Goal: Task Accomplishment & Management: Use online tool/utility

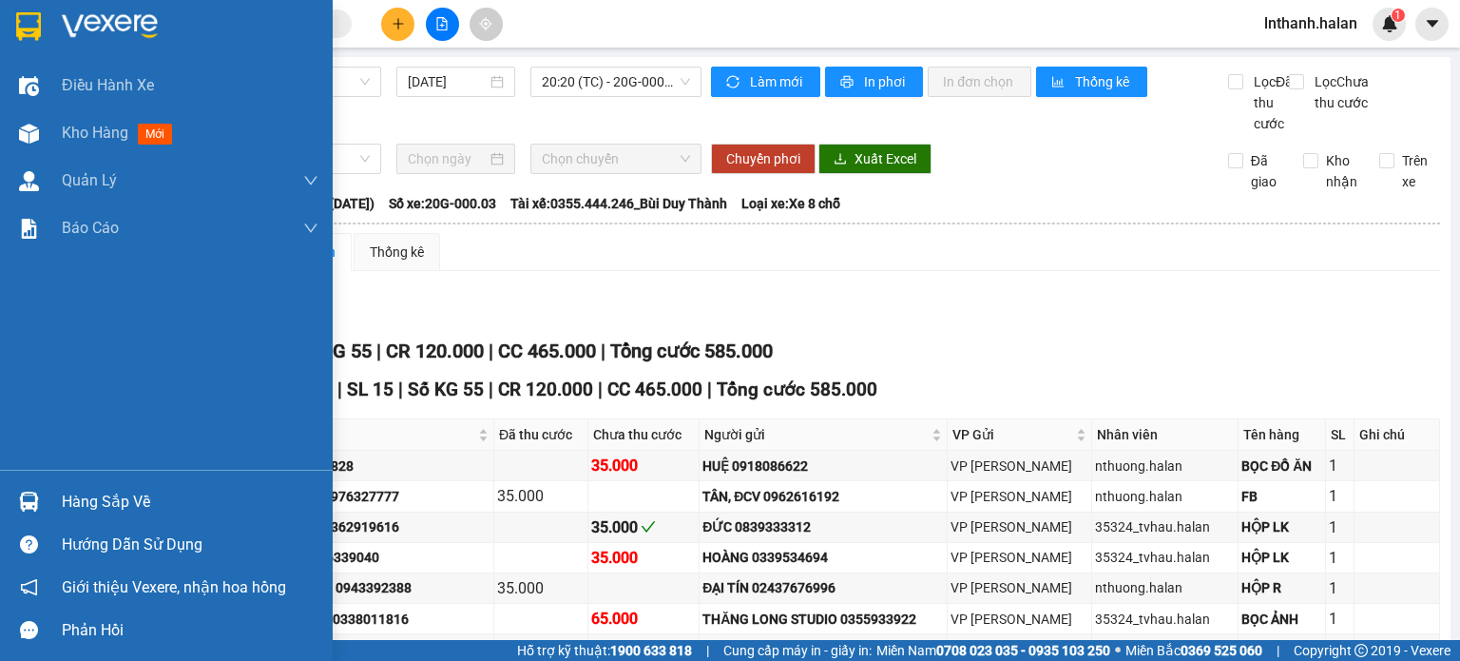
click at [70, 501] on div "Hàng sắp về" at bounding box center [190, 502] width 257 height 29
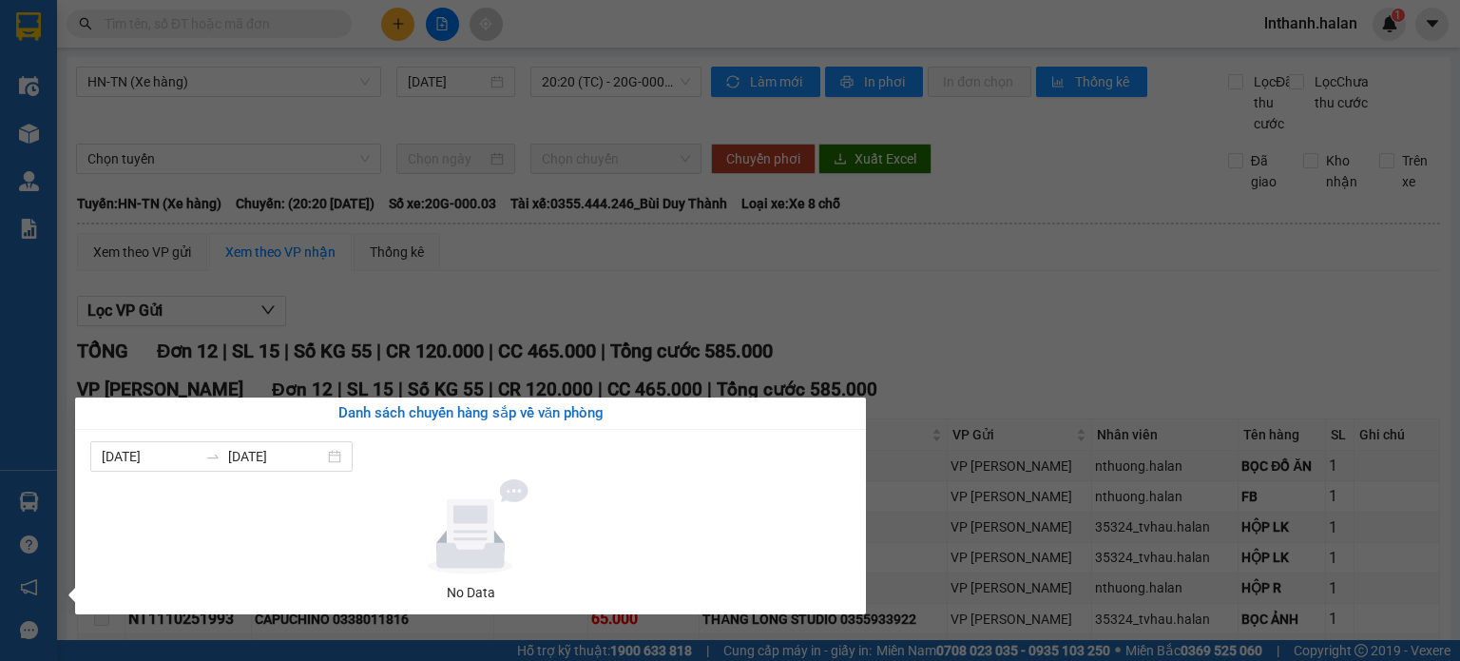
click at [816, 337] on section "Kết quả tìm kiếm ( 0 ) Bộ lọc Thuộc VP này No Data lnthanh.halan 1 Điều hành xe…" at bounding box center [730, 330] width 1460 height 661
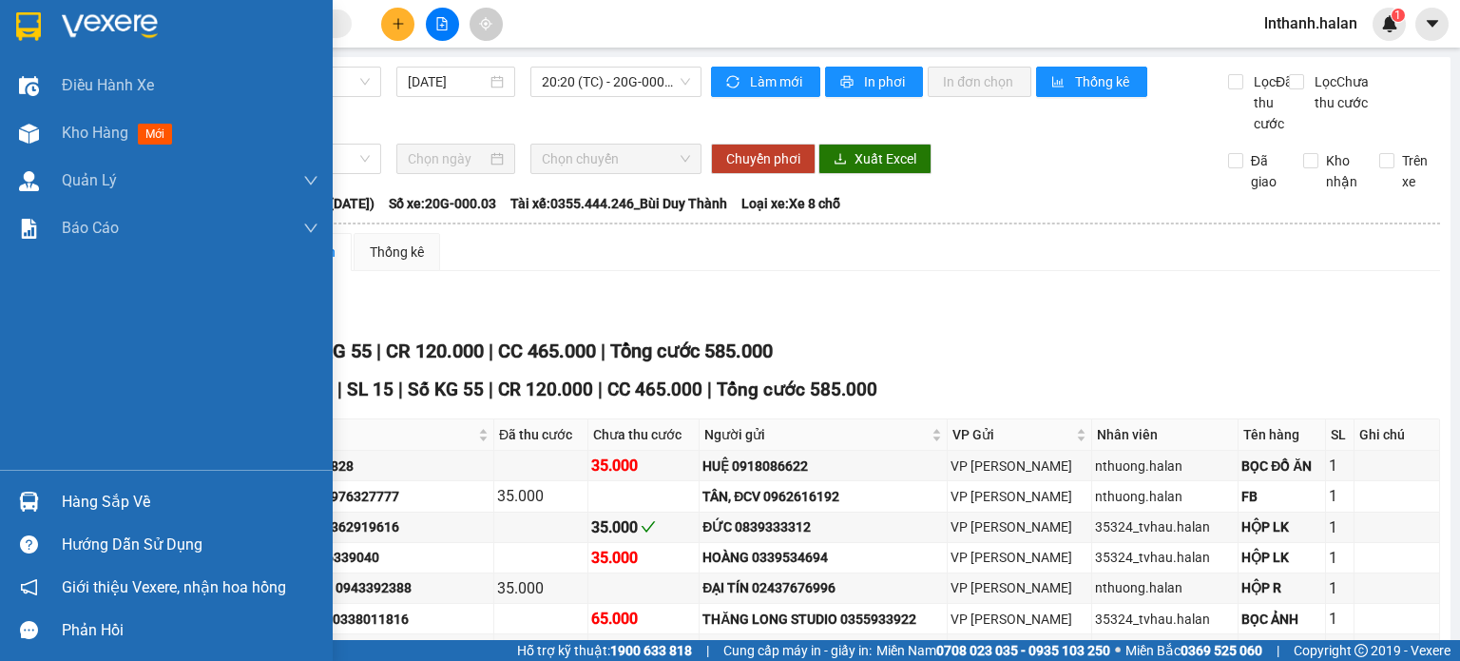
click at [94, 504] on div "Hàng sắp về" at bounding box center [190, 502] width 257 height 29
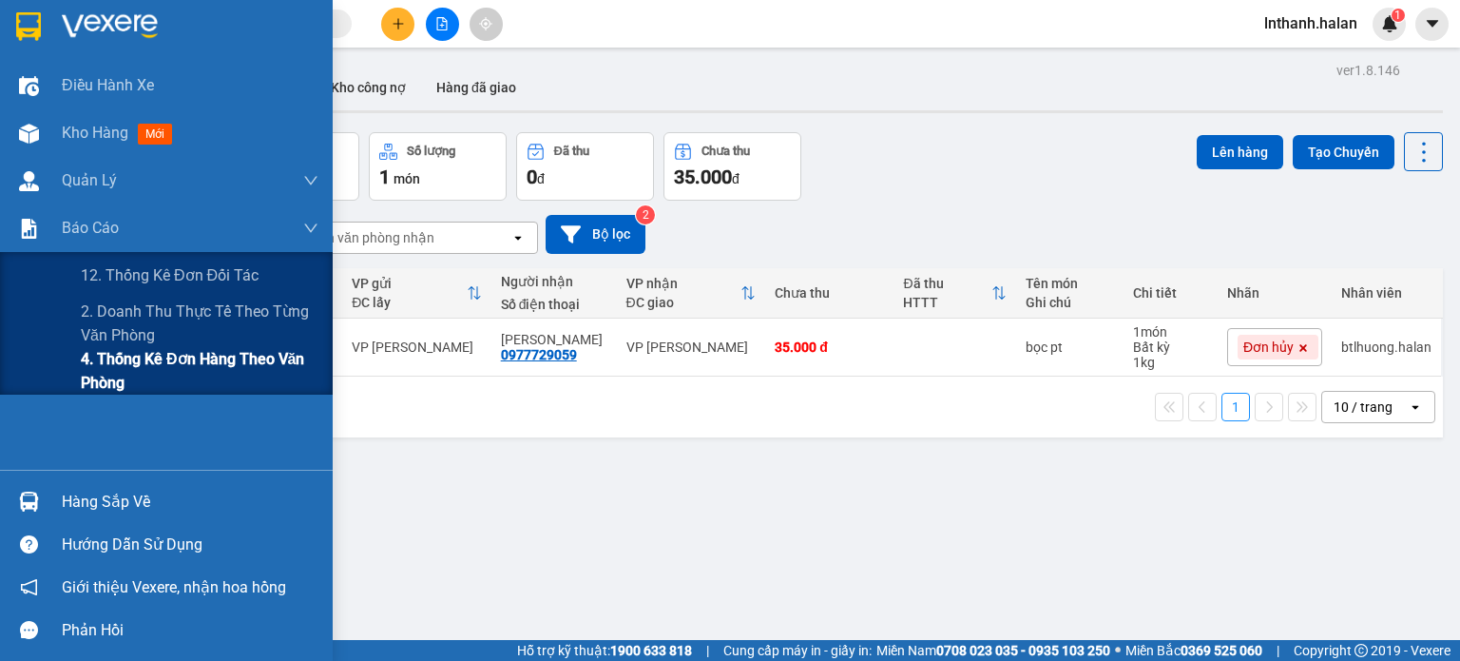
click at [114, 367] on span "4. Thống kê đơn hàng theo văn phòng" at bounding box center [200, 371] width 238 height 48
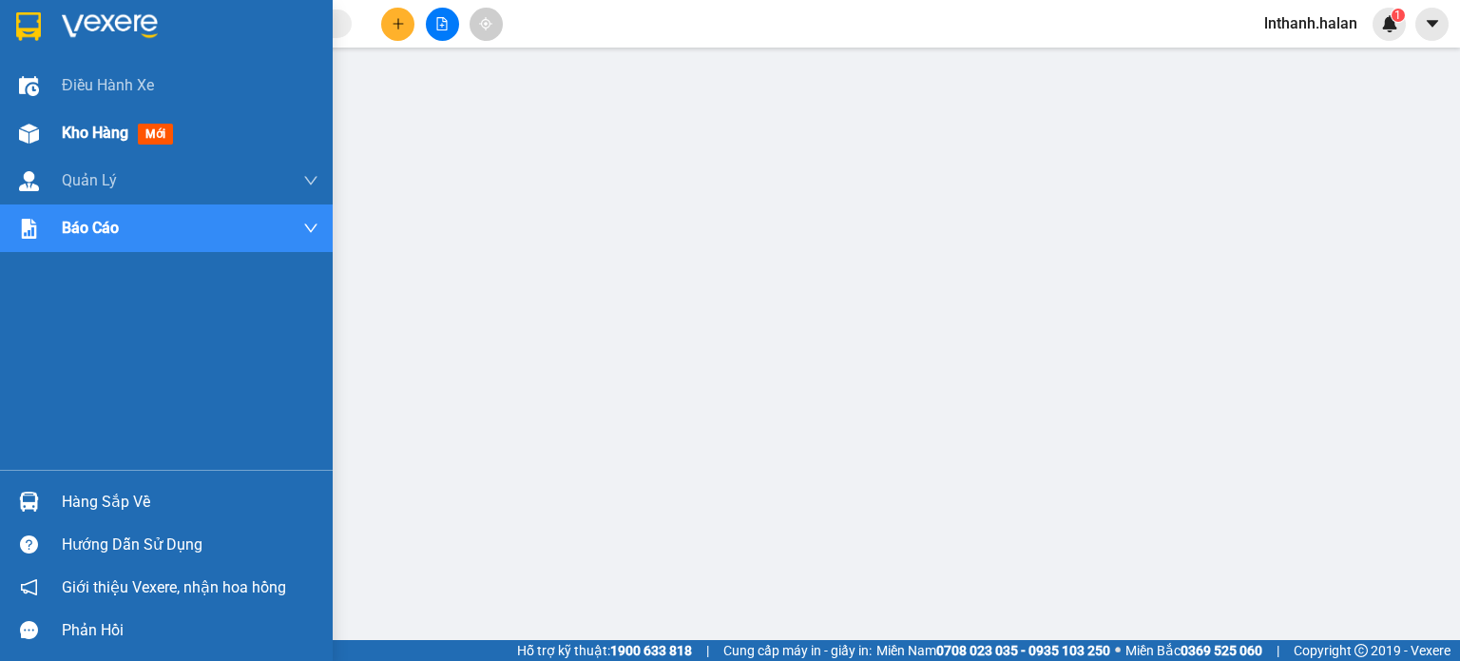
click at [65, 128] on span "Kho hàng" at bounding box center [95, 133] width 67 height 18
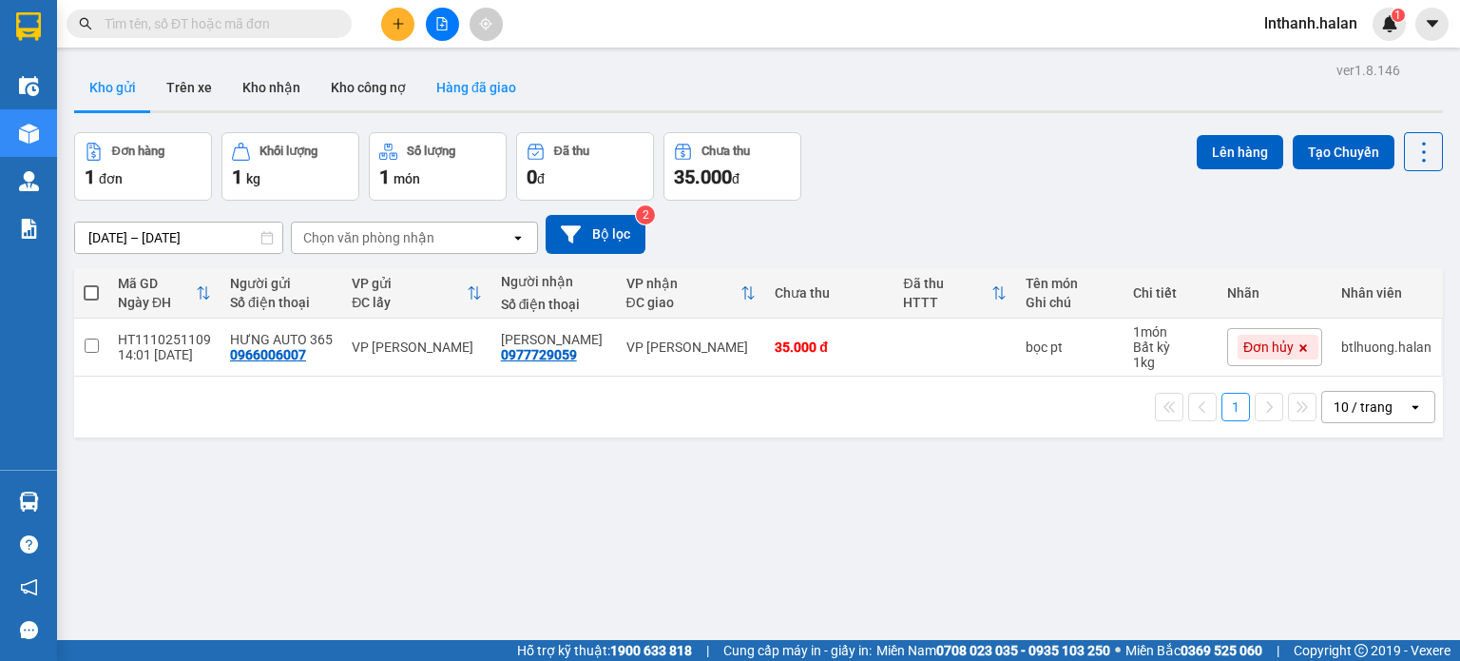
click at [486, 91] on button "Hàng đã giao" at bounding box center [476, 88] width 110 height 46
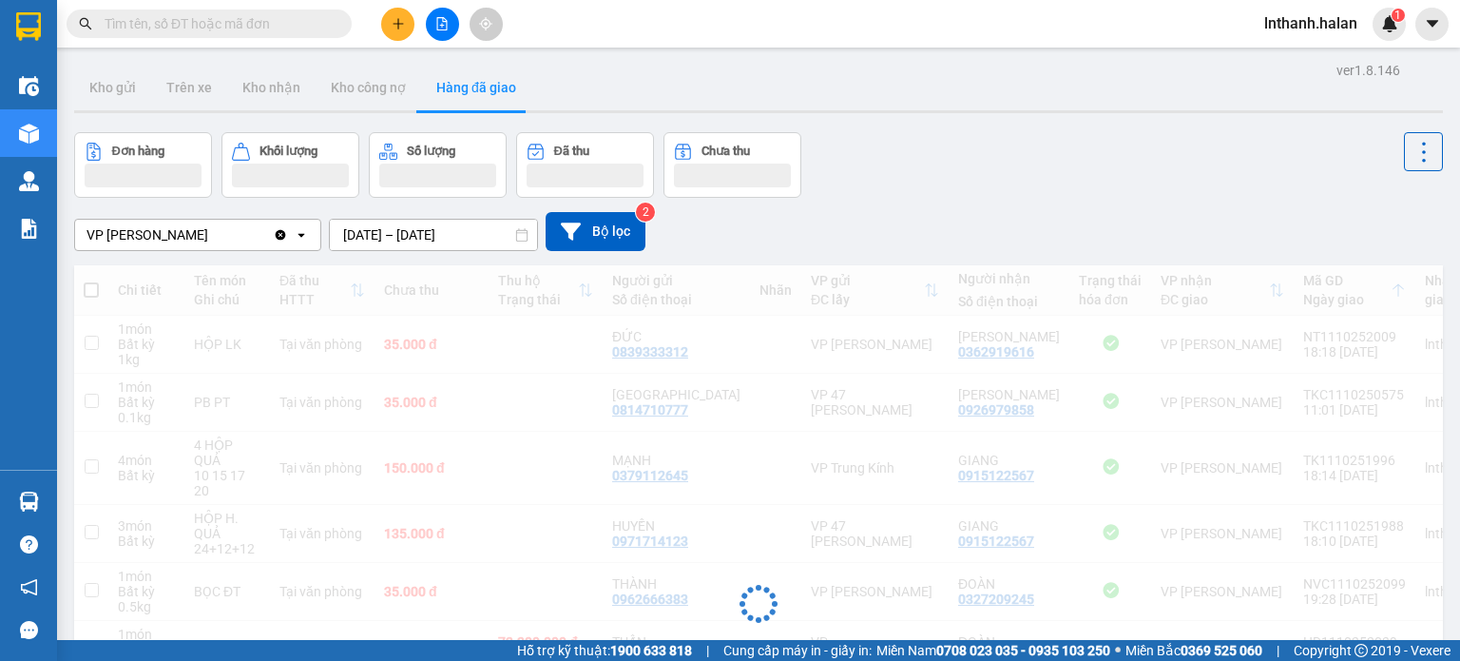
click at [467, 240] on input "[DATE] – [DATE]" at bounding box center [433, 235] width 207 height 30
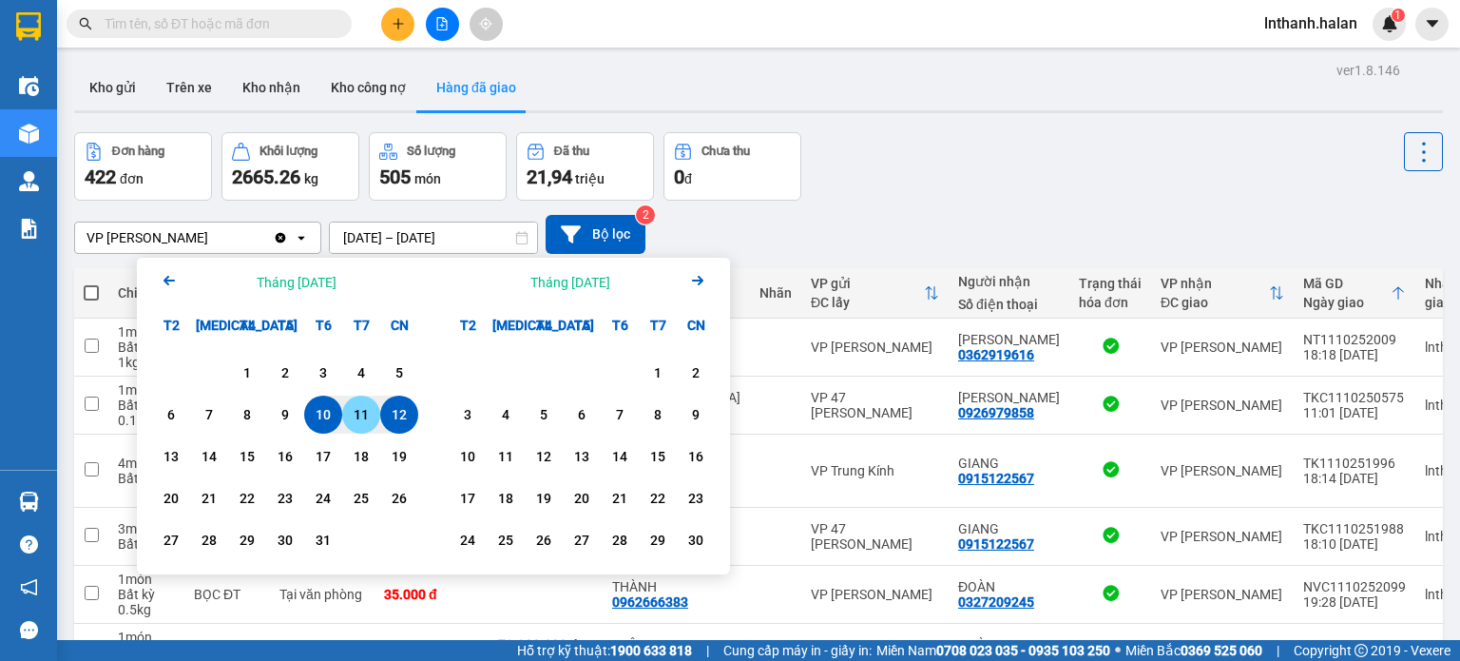
click at [363, 406] on div "11" at bounding box center [361, 414] width 27 height 23
type input "[DATE] – [DATE]"
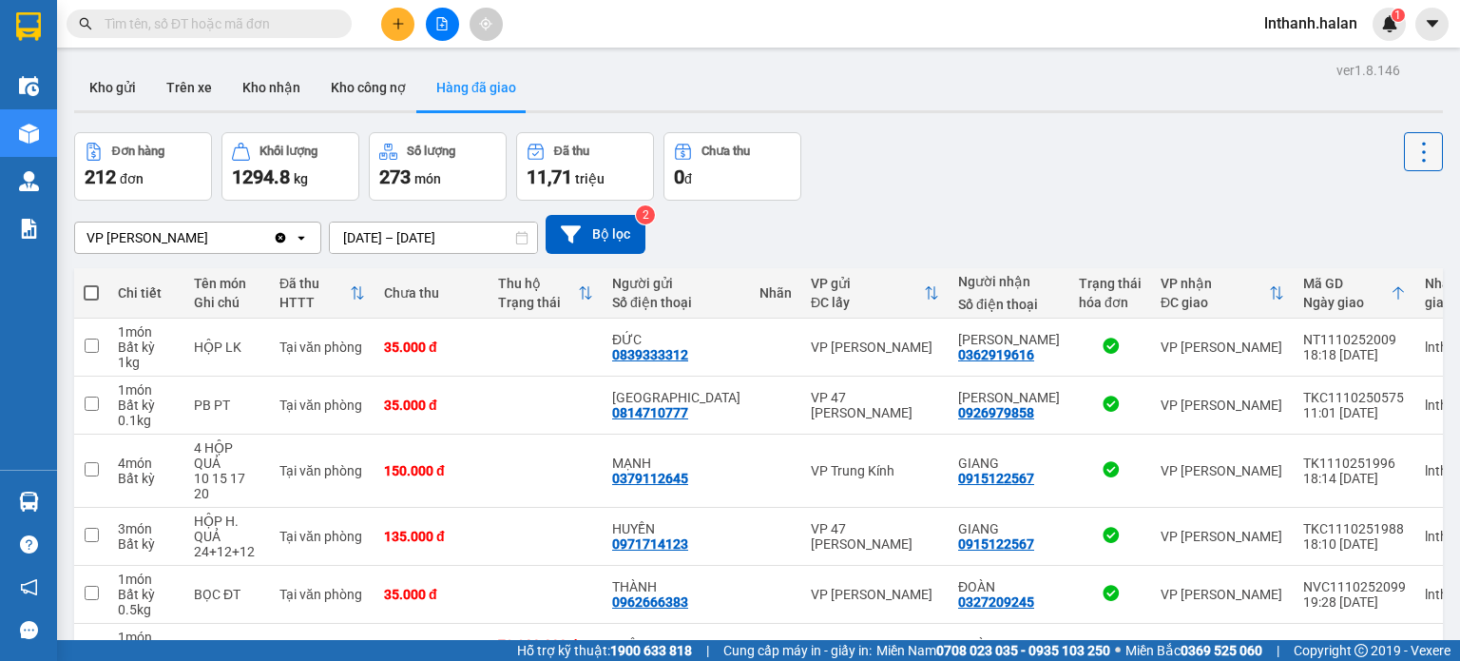
click at [1411, 149] on icon at bounding box center [1424, 152] width 27 height 27
click at [1388, 208] on span "Làm mới" at bounding box center [1382, 202] width 52 height 19
click at [111, 86] on button "Kho gửi" at bounding box center [112, 88] width 77 height 46
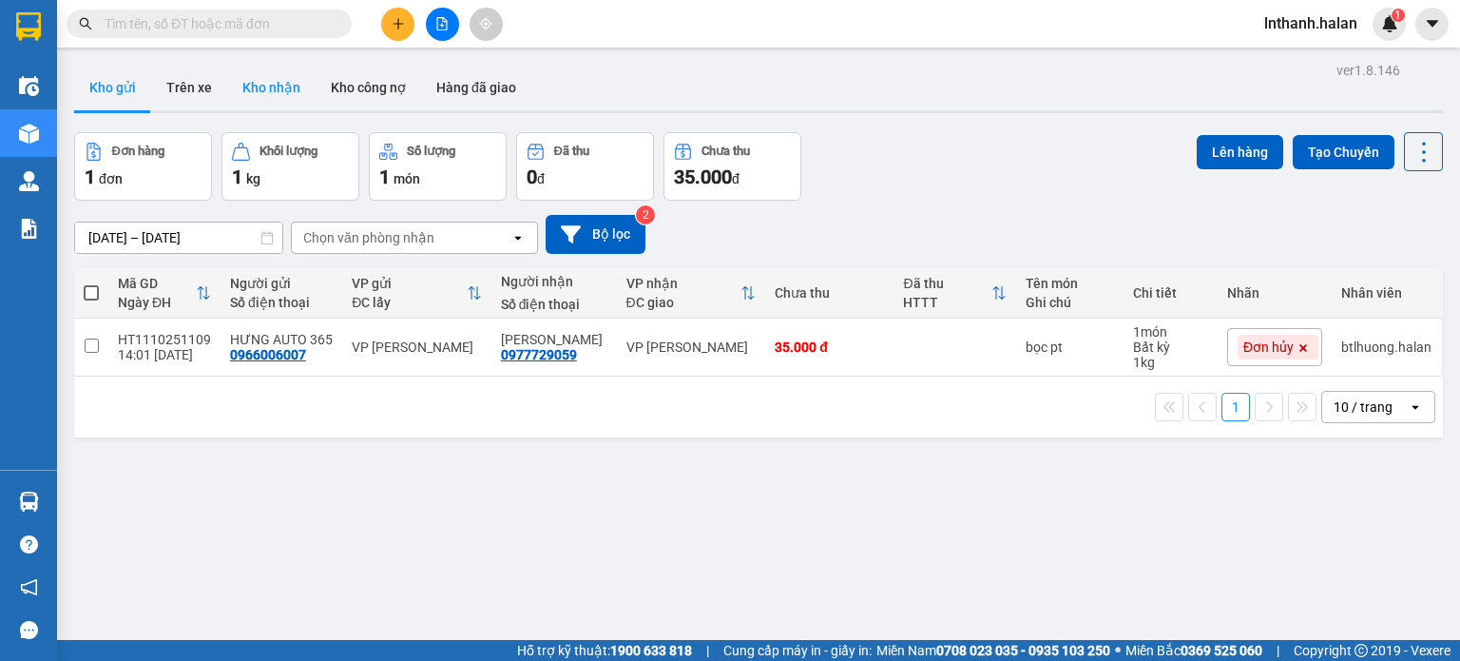
click at [275, 84] on button "Kho nhận" at bounding box center [271, 88] width 88 height 46
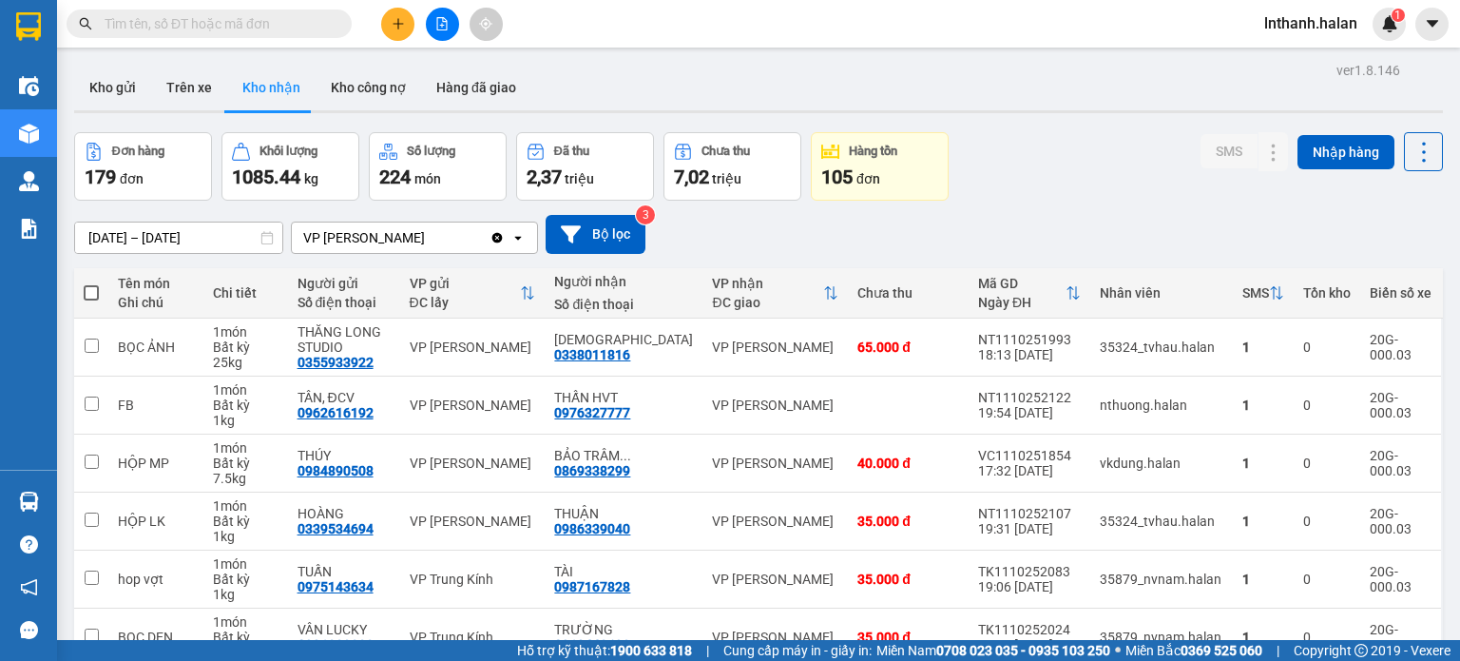
click at [224, 232] on input "[DATE] – [DATE]" at bounding box center [178, 237] width 207 height 30
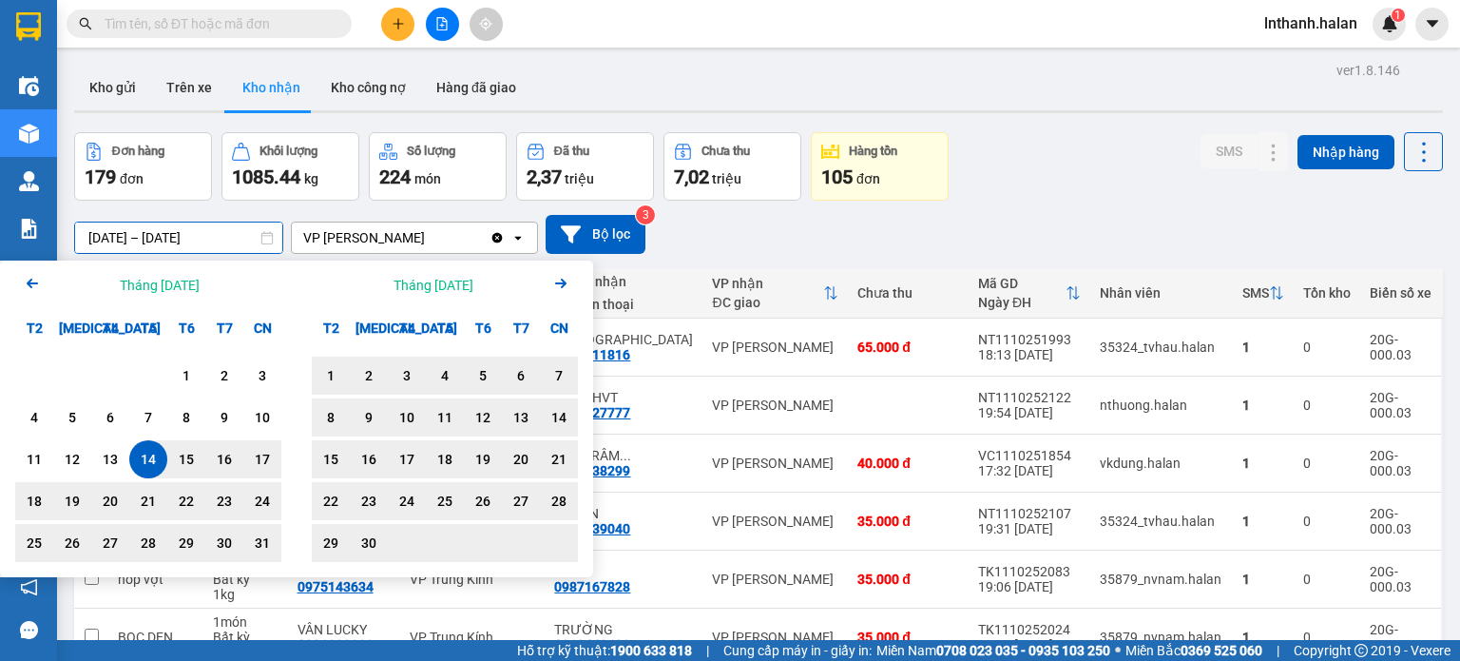
click at [559, 282] on icon "Next month." at bounding box center [560, 283] width 11 height 10
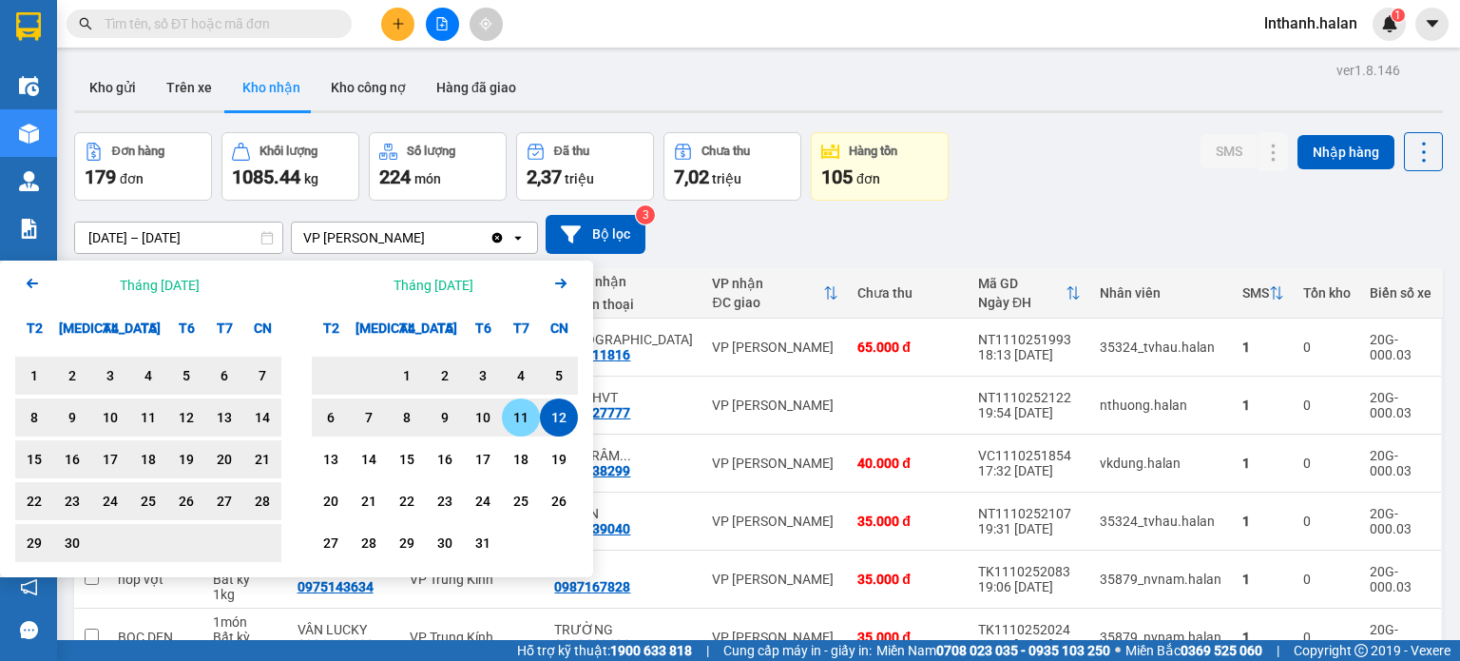
click at [512, 415] on div "11" at bounding box center [521, 417] width 27 height 23
type input "[DATE] – [DATE]"
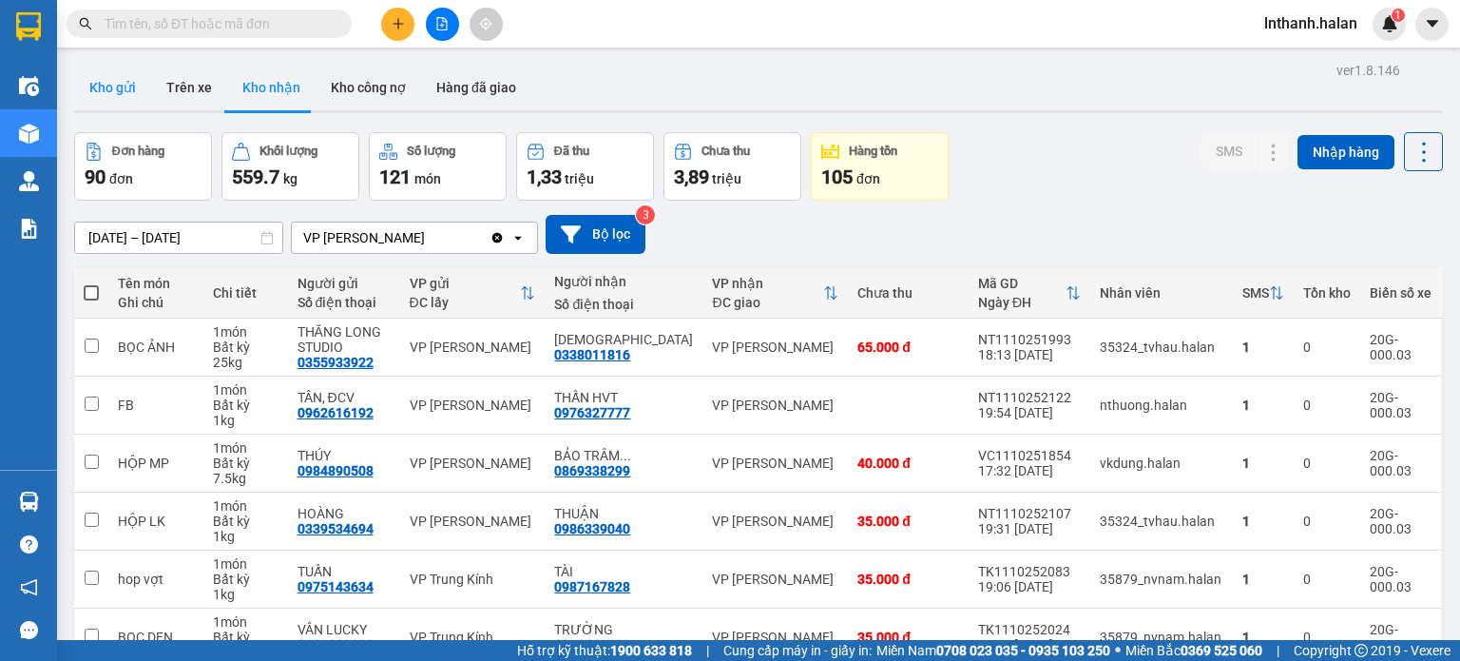
click at [107, 81] on button "Kho gửi" at bounding box center [112, 88] width 77 height 46
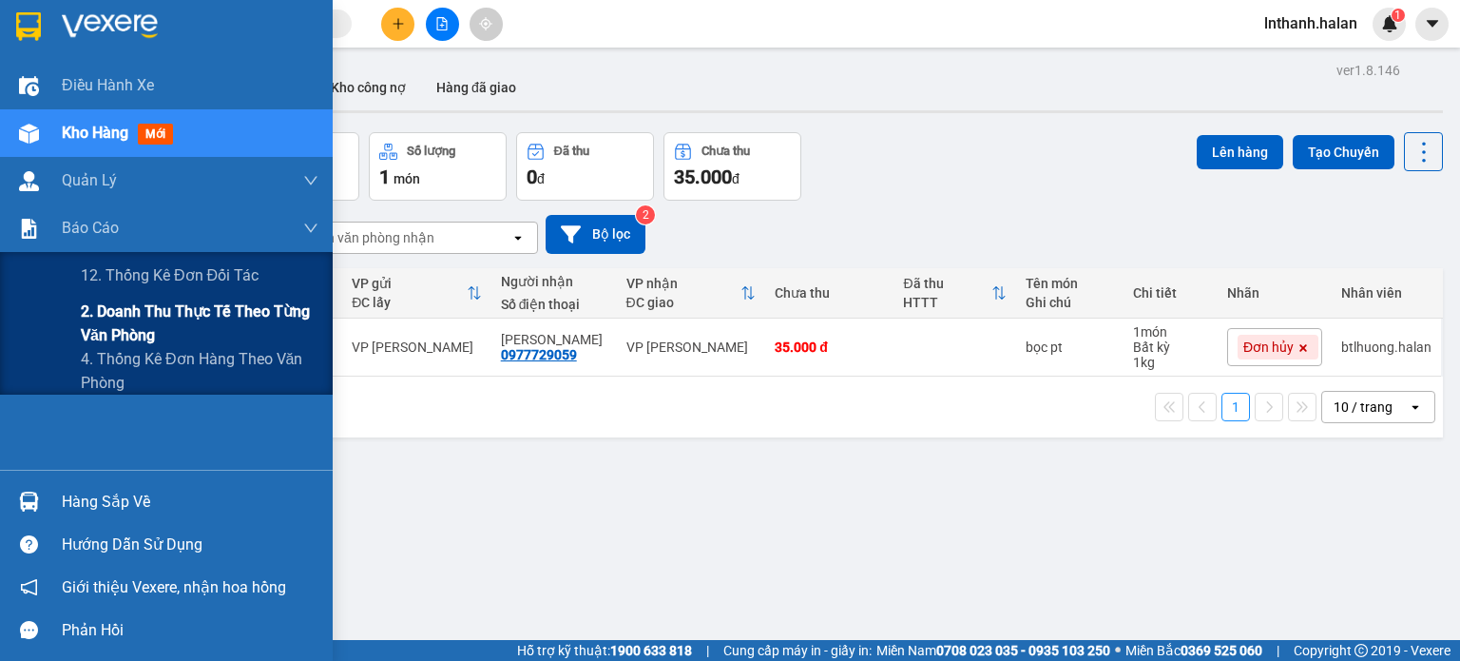
click at [147, 310] on span "2. Doanh thu thực tế theo từng văn phòng" at bounding box center [200, 323] width 238 height 48
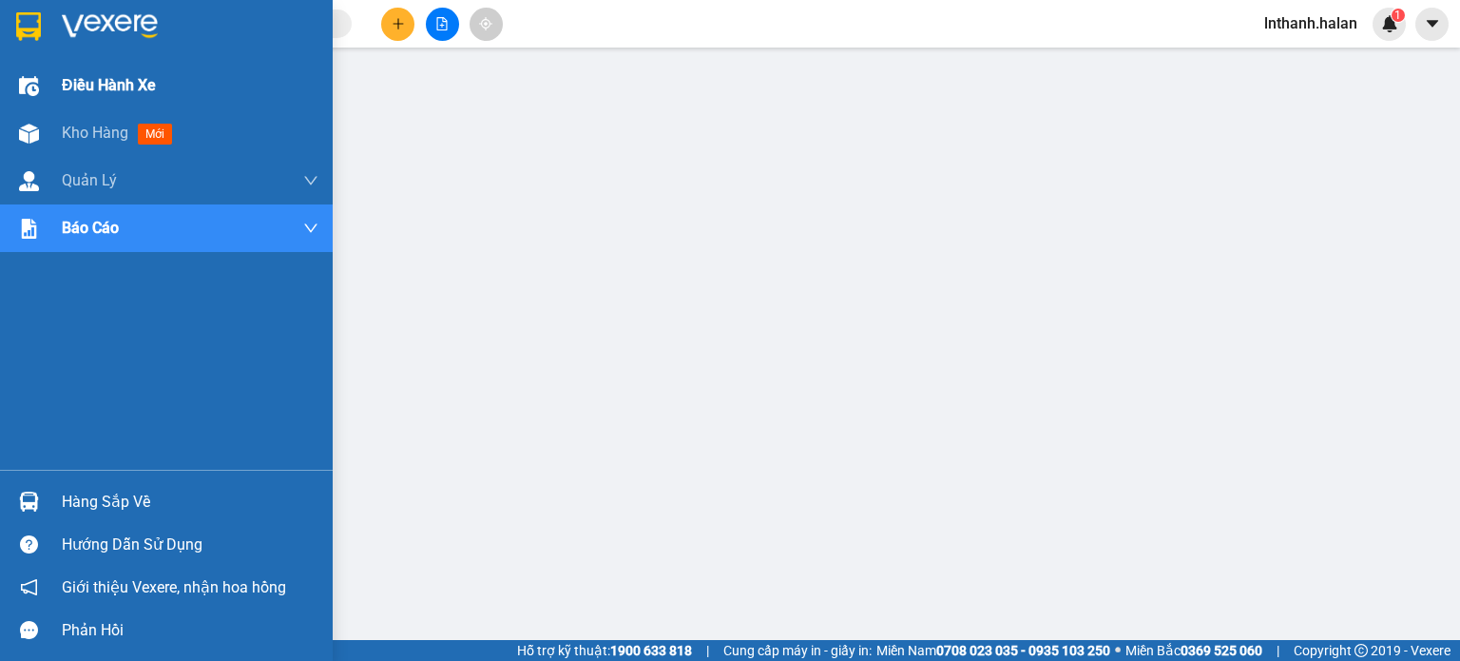
click at [96, 86] on span "Điều hành xe" at bounding box center [109, 85] width 94 height 24
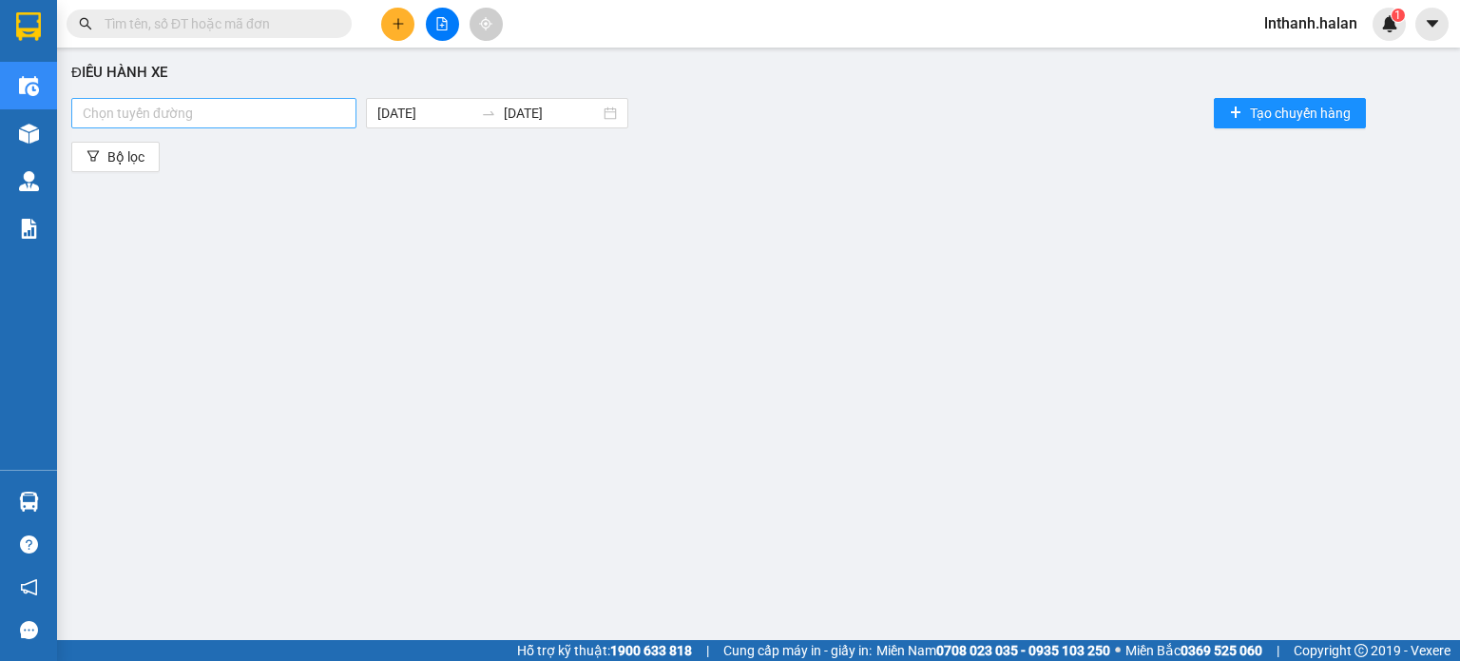
click at [268, 116] on div at bounding box center [214, 113] width 276 height 23
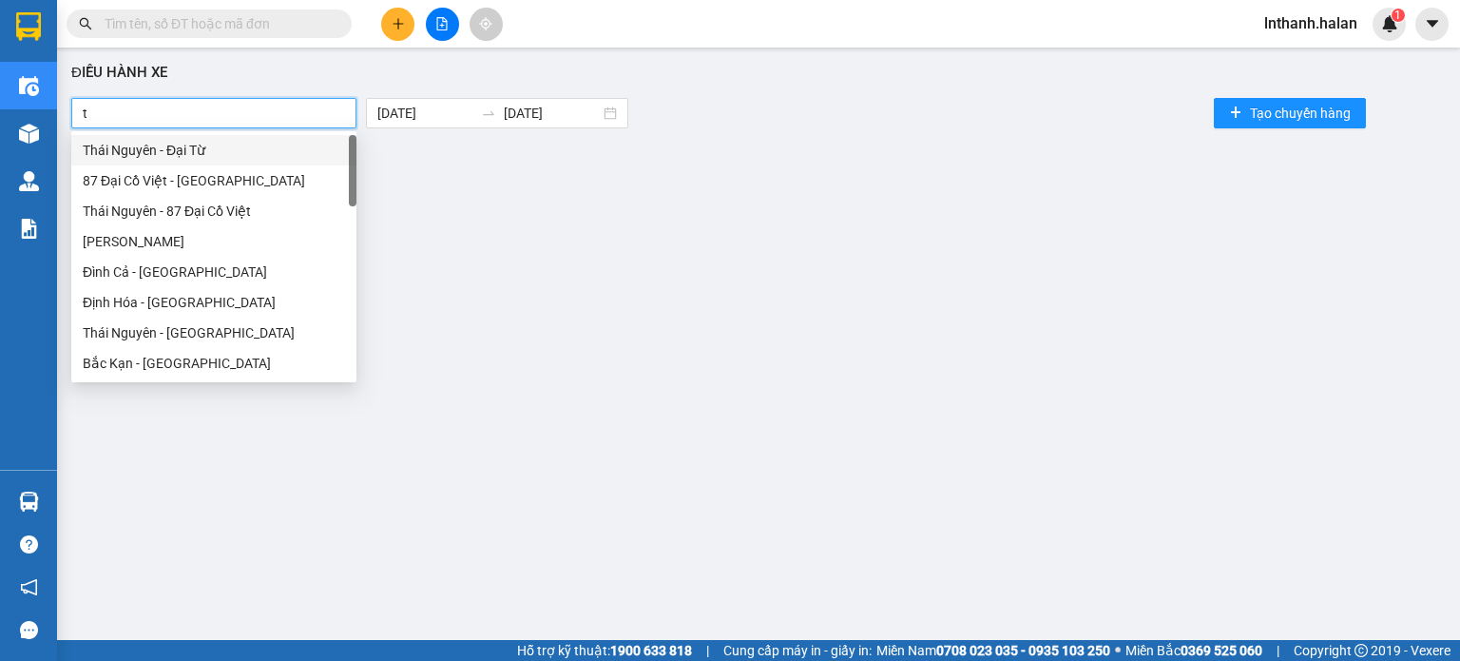
type input "tu"
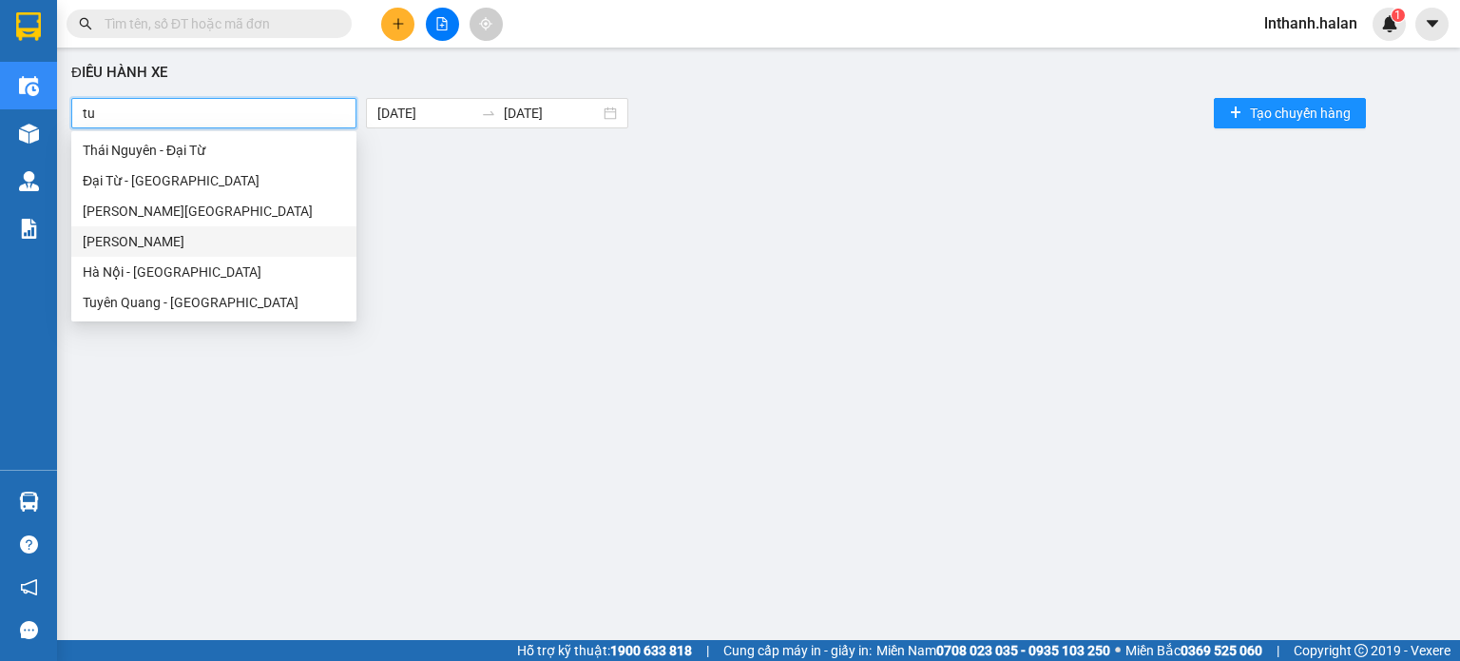
click at [204, 235] on div "[PERSON_NAME]" at bounding box center [214, 241] width 262 height 21
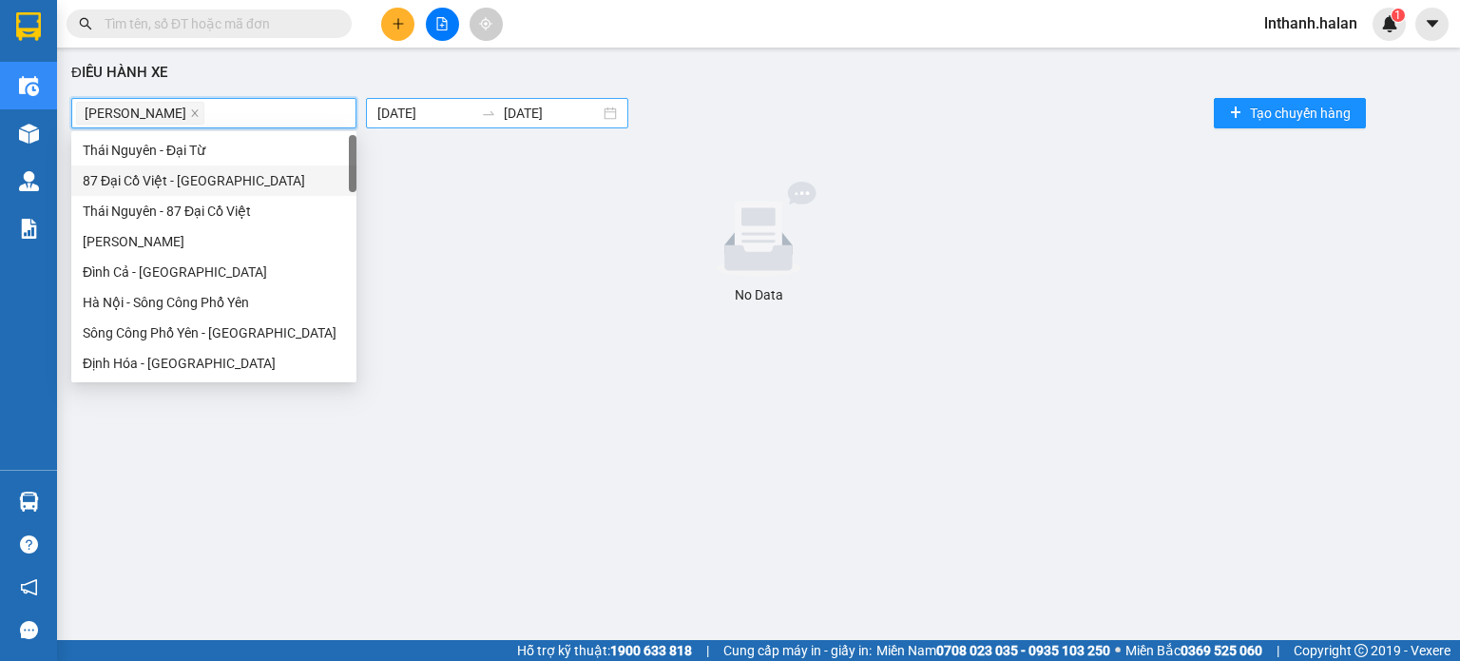
click at [426, 107] on body "Kết quả tìm kiếm ( 0 ) Bộ lọc Thuộc VP này No Data lnthanh.halan 1 Điều hành xe…" at bounding box center [730, 330] width 1460 height 661
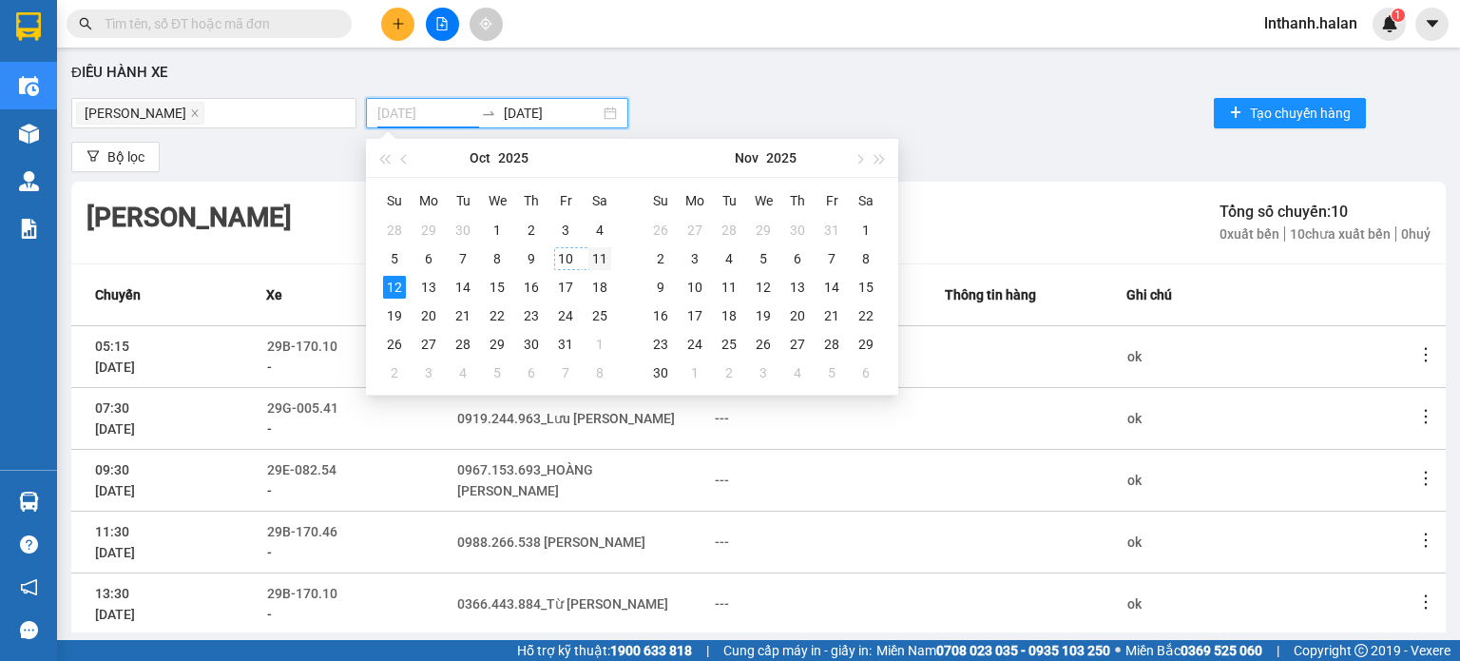
type input "[DATE]"
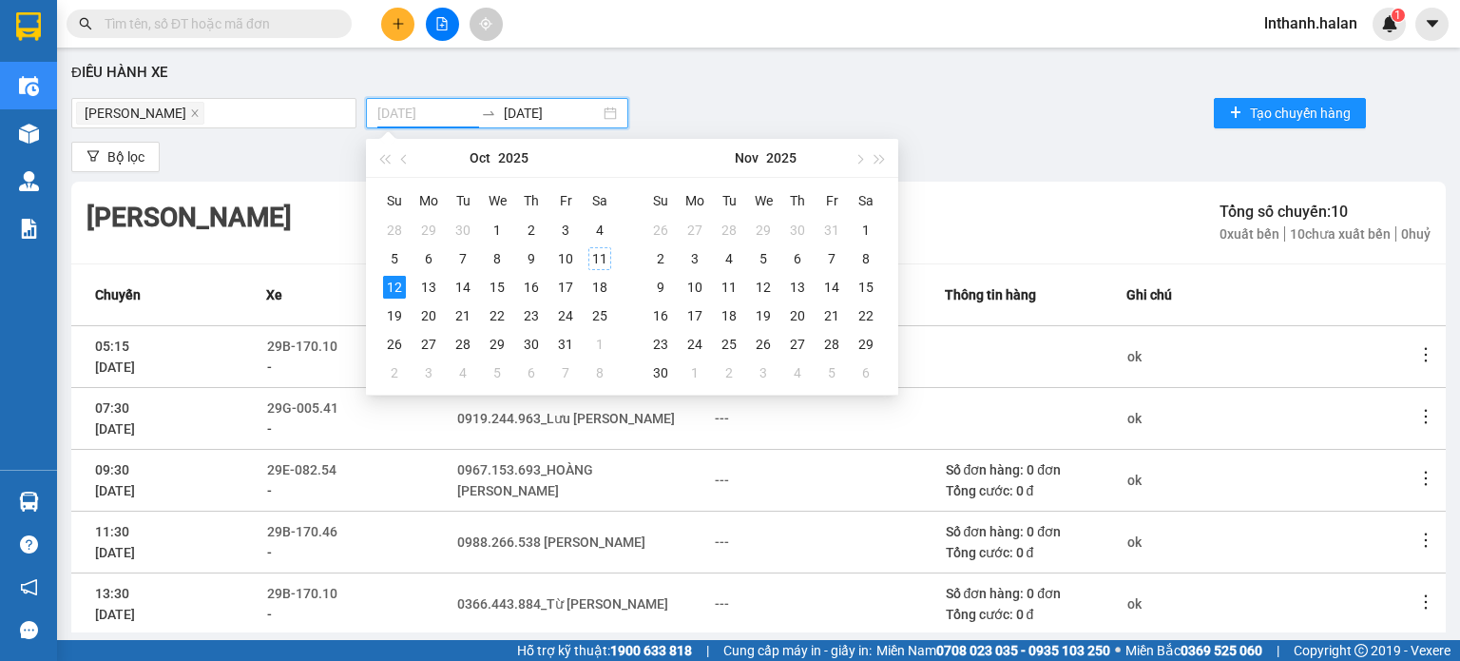
click at [595, 252] on div "11" at bounding box center [599, 258] width 23 height 23
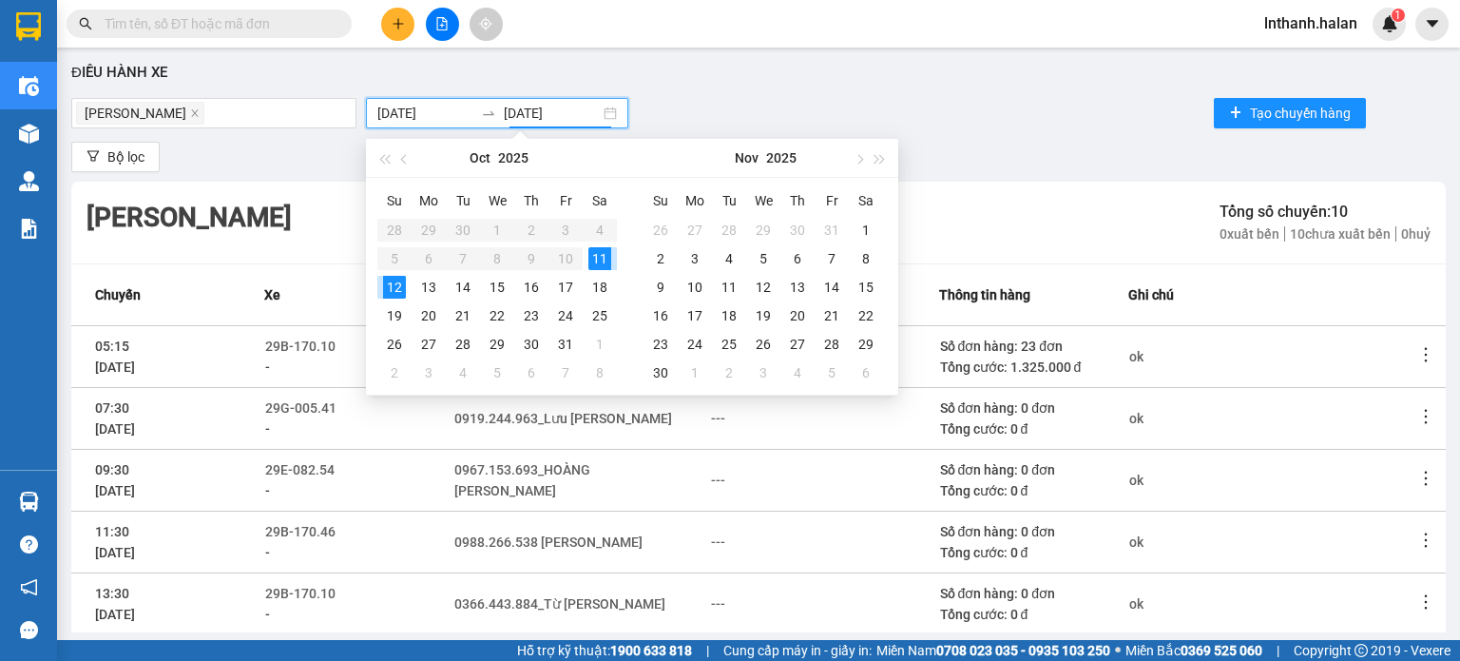
click at [595, 252] on div "11" at bounding box center [599, 258] width 23 height 23
type input "[DATE]"
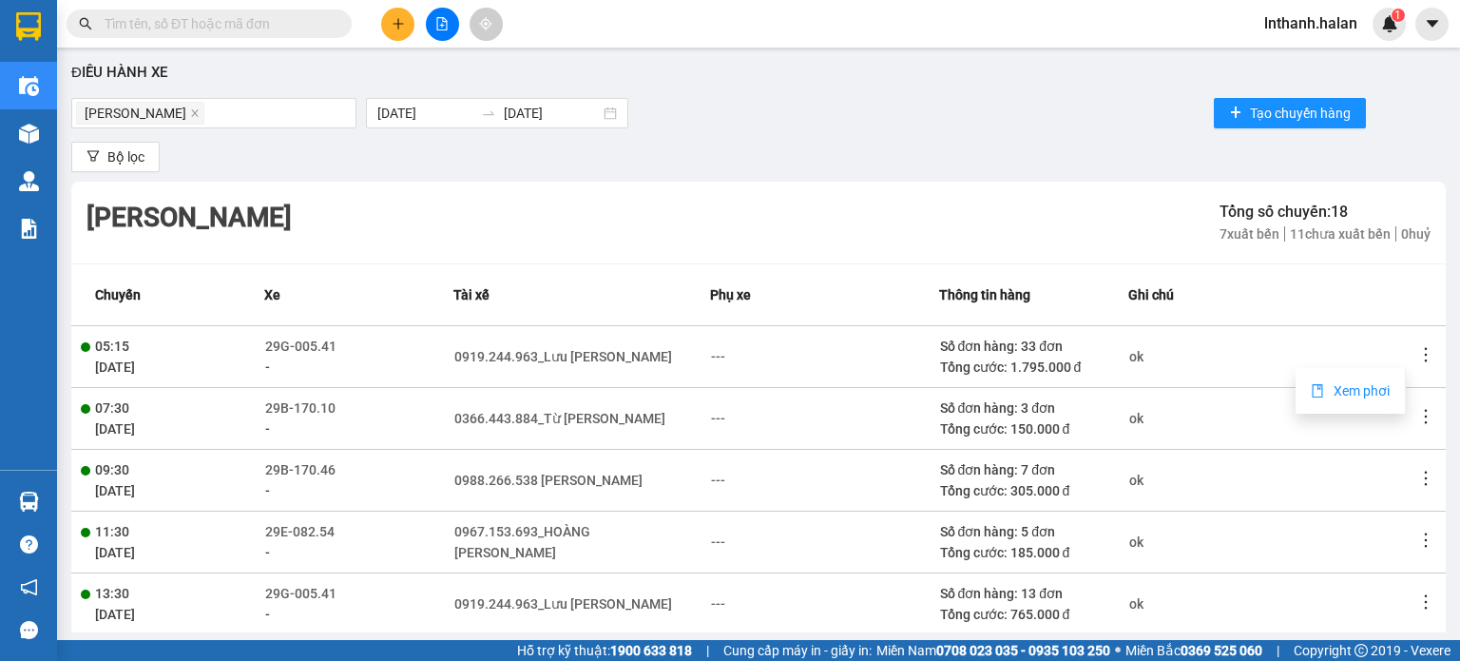
click at [1352, 394] on span "Xem phơi" at bounding box center [1362, 390] width 56 height 15
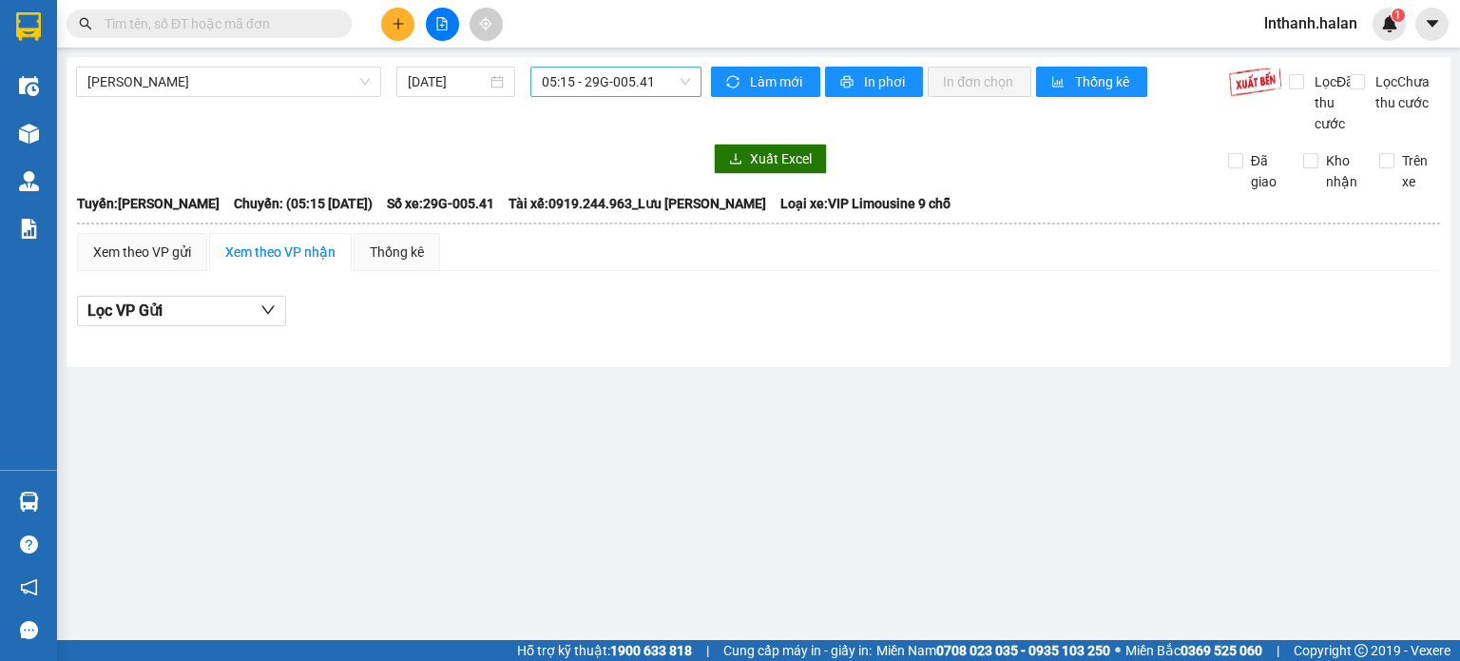
click at [631, 85] on span "05:15 - 29G-005.41" at bounding box center [616, 81] width 149 height 29
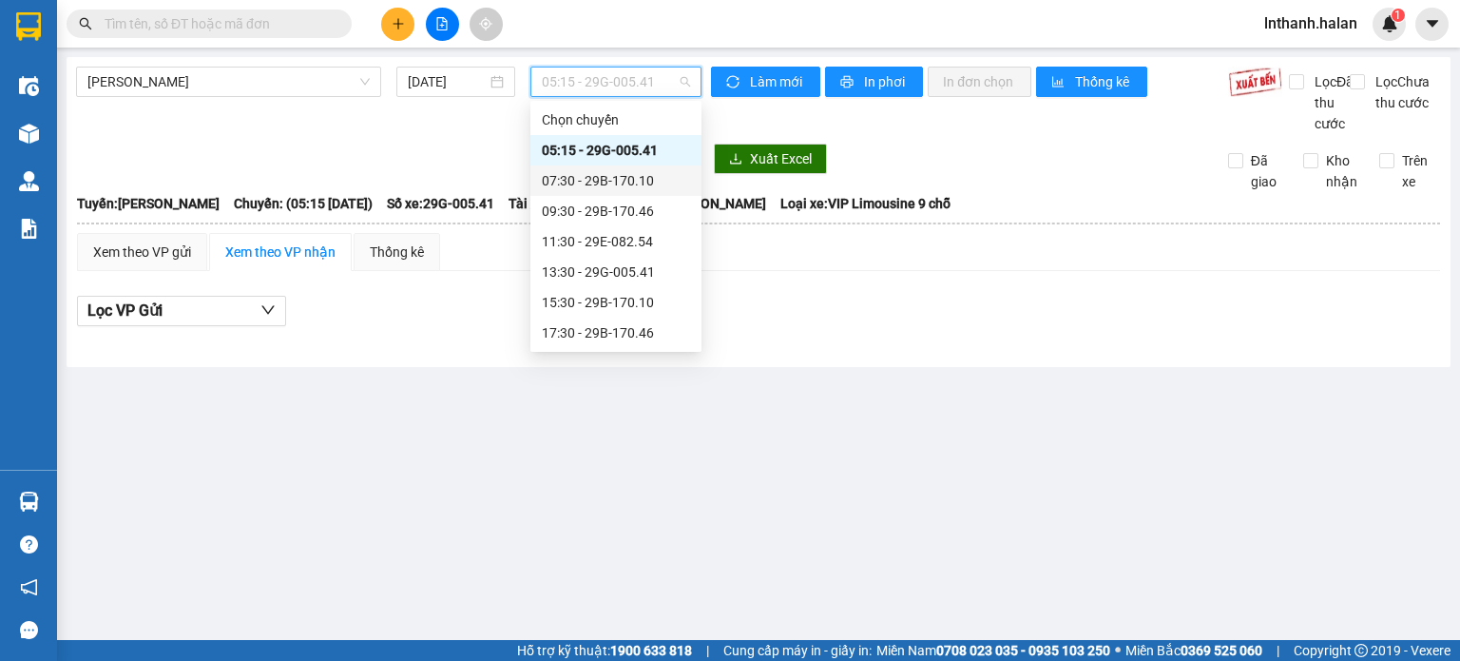
click at [630, 180] on div "07:30 - 29B-170.10" at bounding box center [616, 180] width 148 height 21
click at [602, 82] on span "07:30 - 29B-170.10" at bounding box center [616, 81] width 149 height 29
click at [618, 215] on div "09:30 - 29B-170.46" at bounding box center [616, 211] width 148 height 21
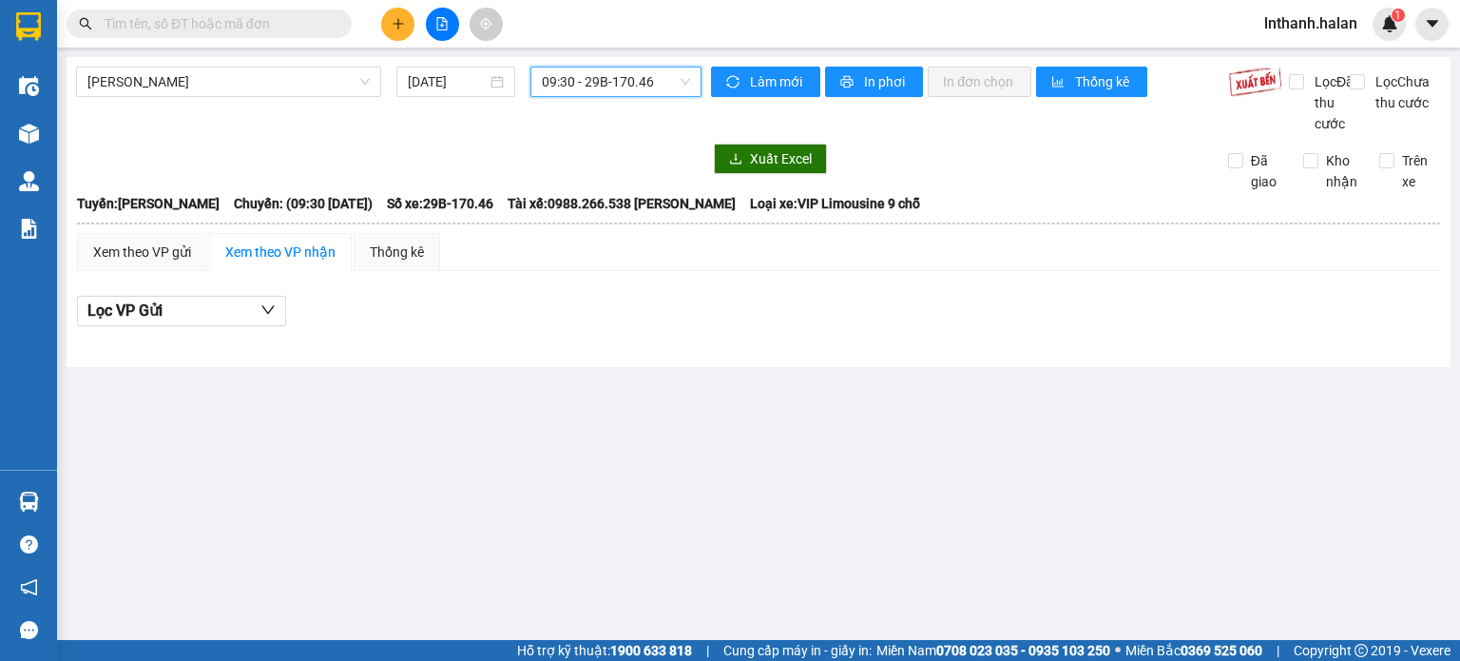
click at [616, 79] on span "09:30 - 29B-170.46" at bounding box center [616, 81] width 149 height 29
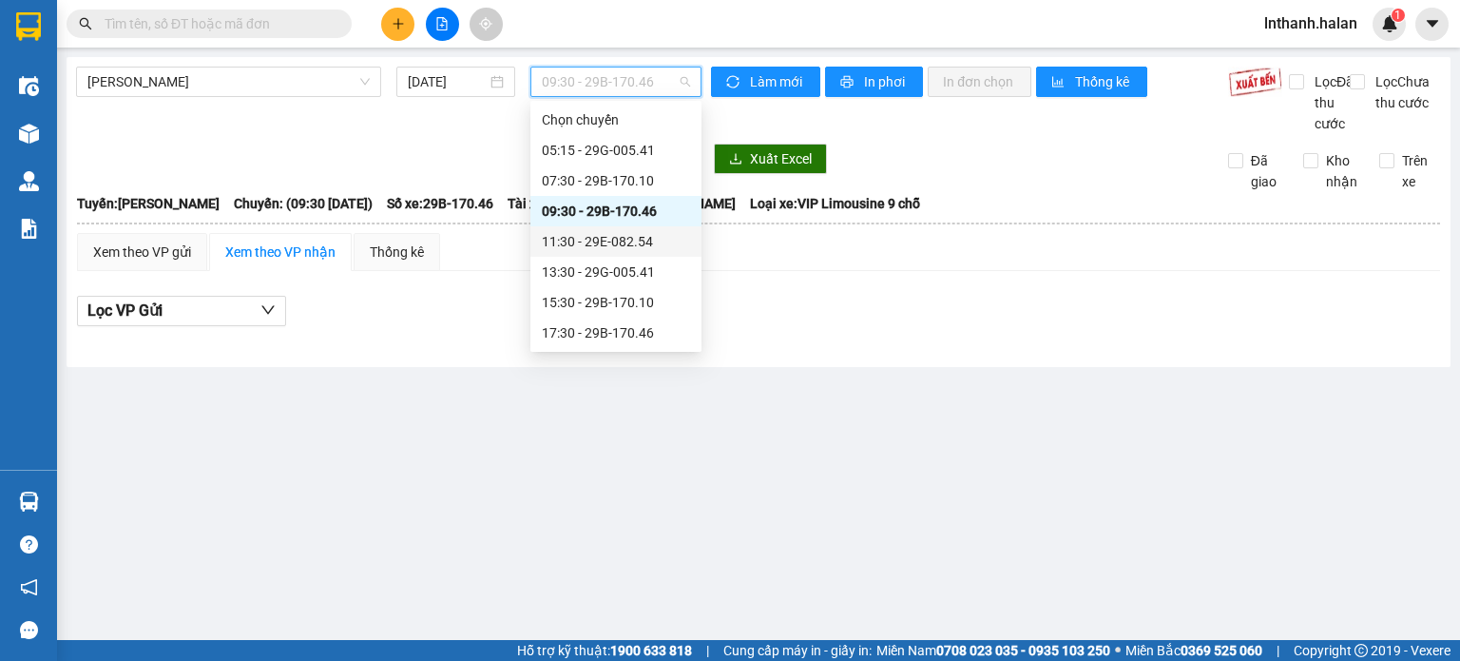
click at [631, 244] on div "11:30 - 29E-082.54" at bounding box center [616, 241] width 148 height 21
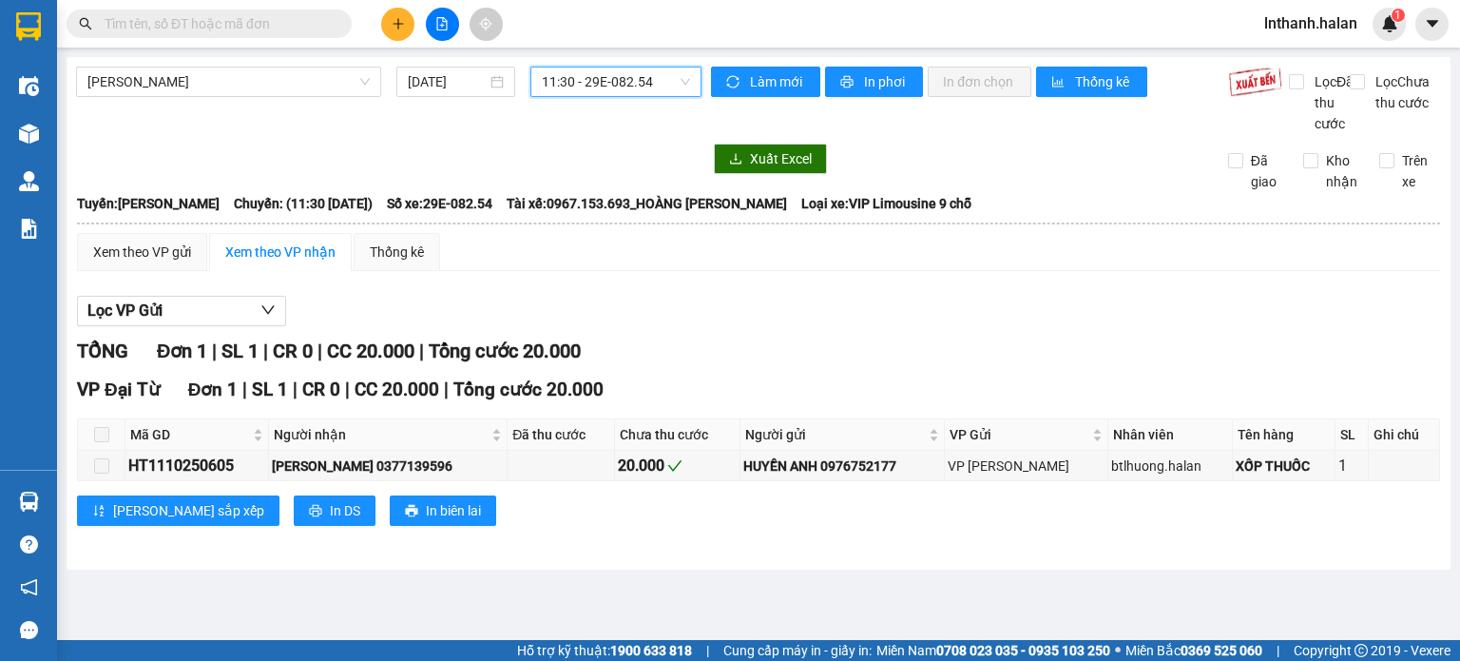
click at [609, 87] on span "11:30 - 29E-082.54" at bounding box center [616, 81] width 149 height 29
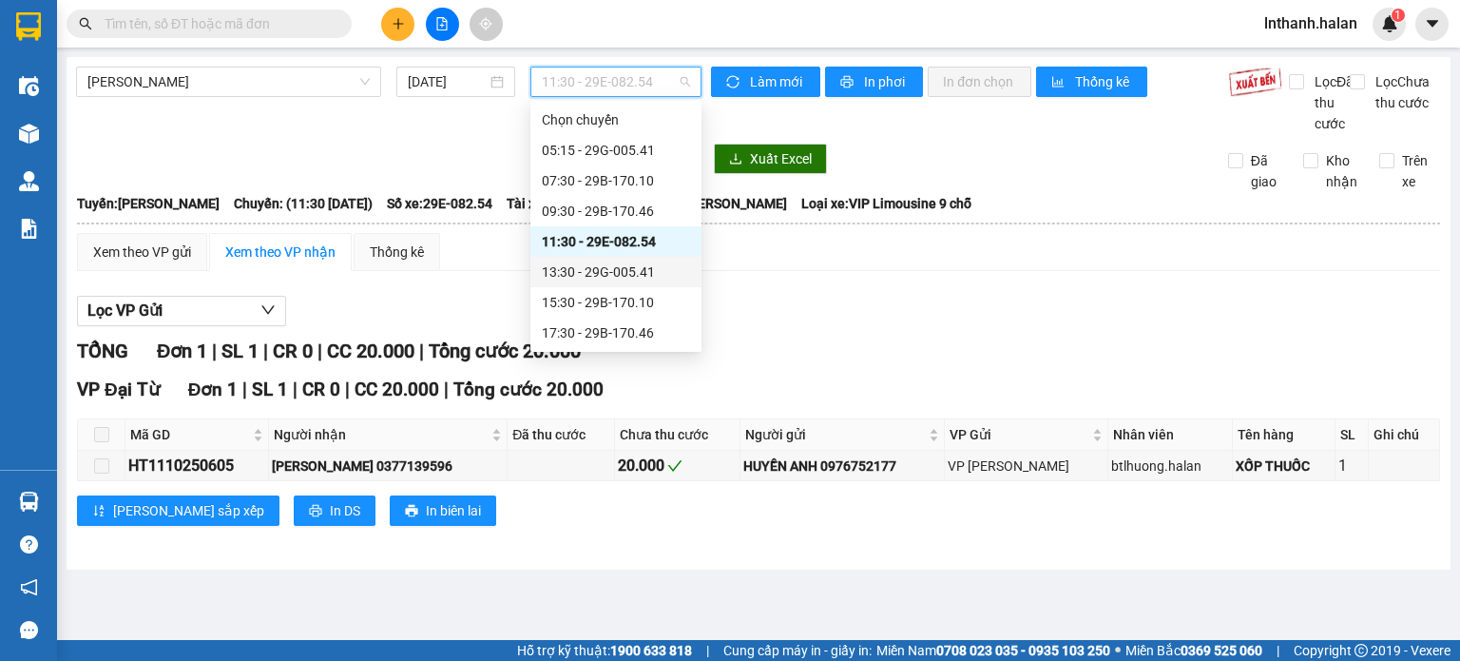
click at [624, 273] on div "13:30 - 29G-005.41" at bounding box center [616, 271] width 148 height 21
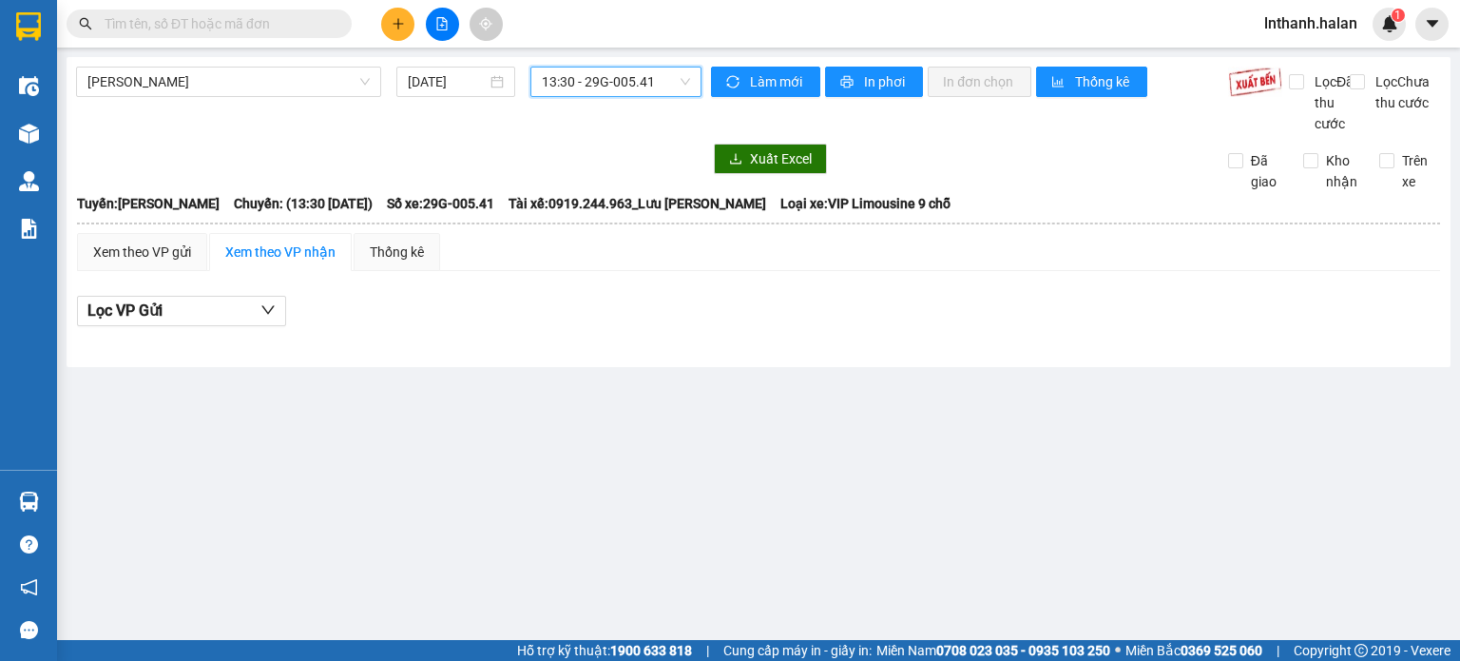
click at [620, 92] on span "13:30 - 29G-005.41" at bounding box center [616, 81] width 149 height 29
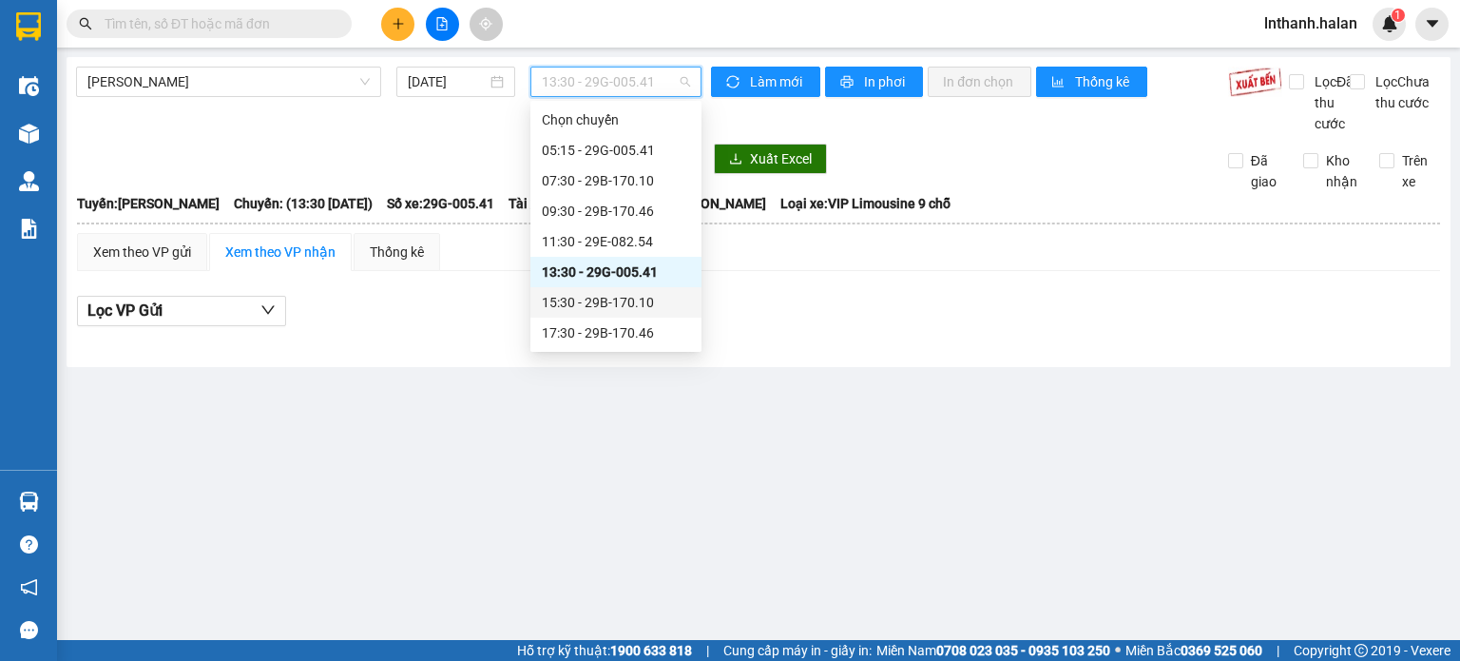
click at [631, 294] on div "15:30 - 29B-170.10" at bounding box center [616, 302] width 148 height 21
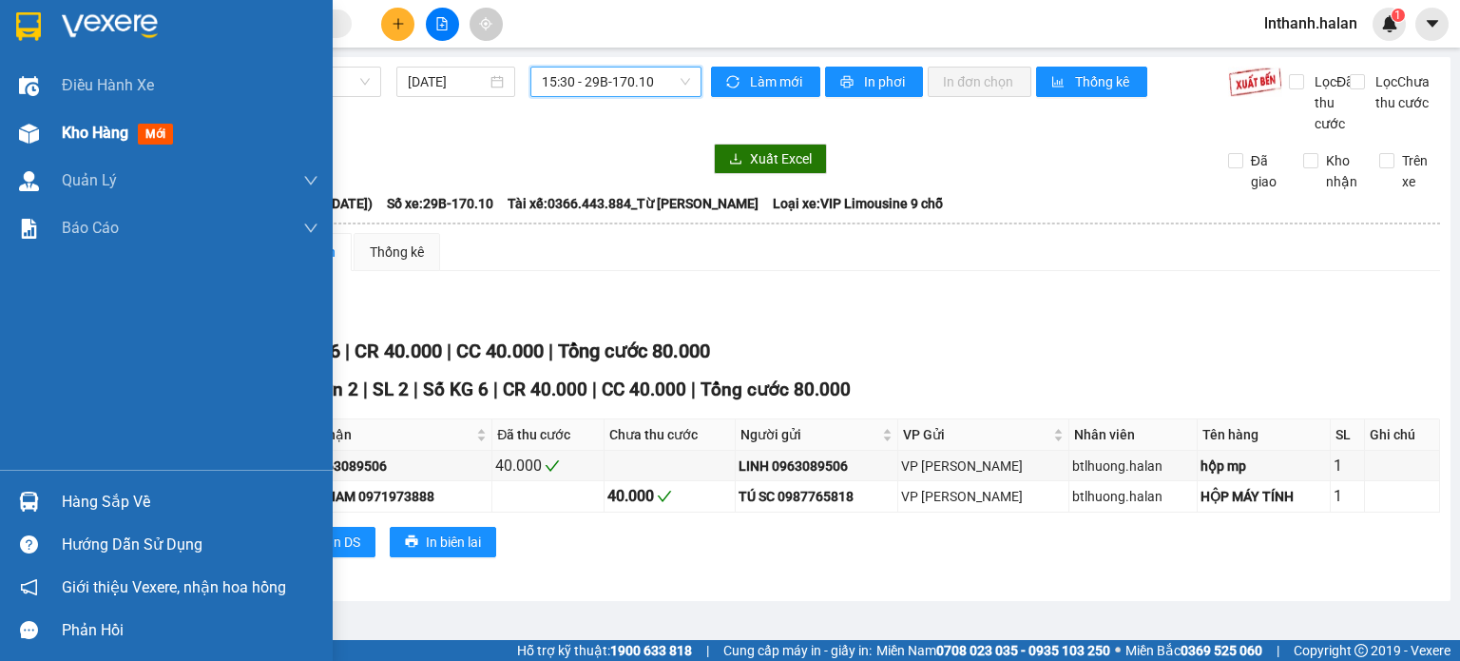
click at [91, 136] on span "Kho hàng" at bounding box center [95, 133] width 67 height 18
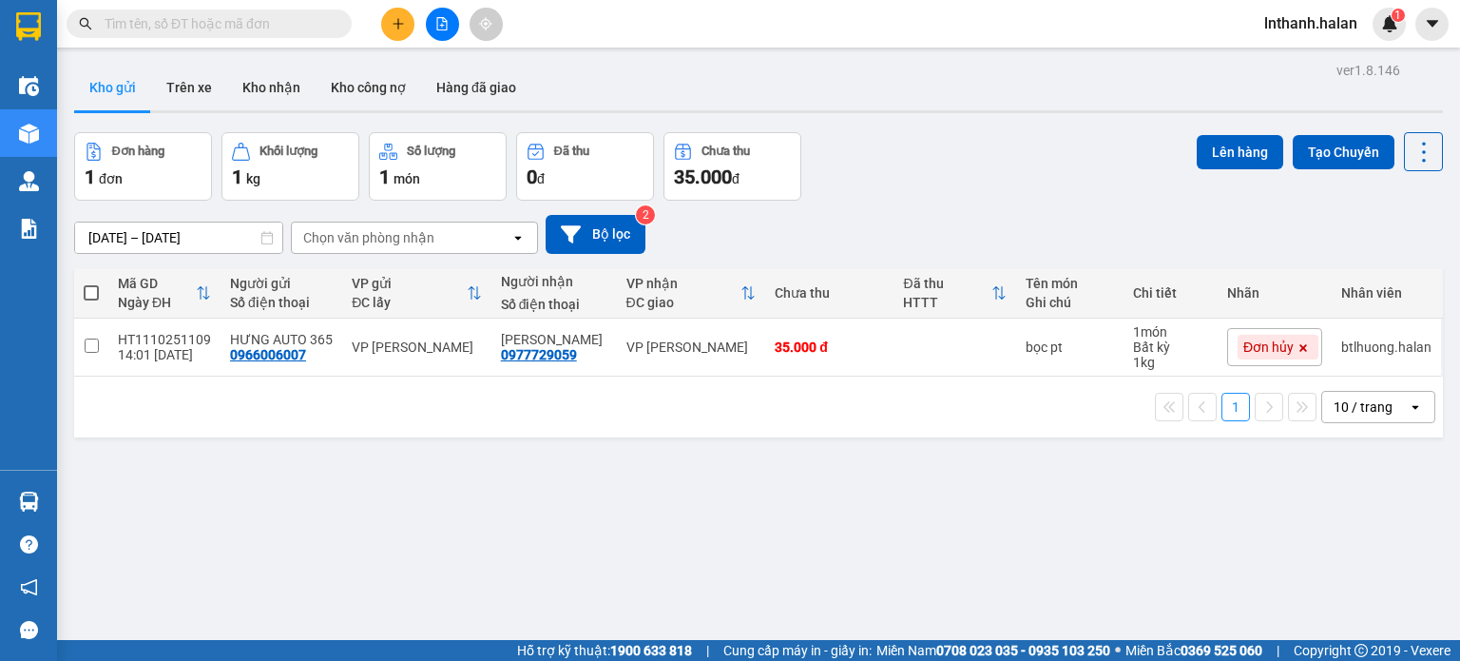
click at [1334, 410] on div "10 / trang" at bounding box center [1363, 406] width 59 height 19
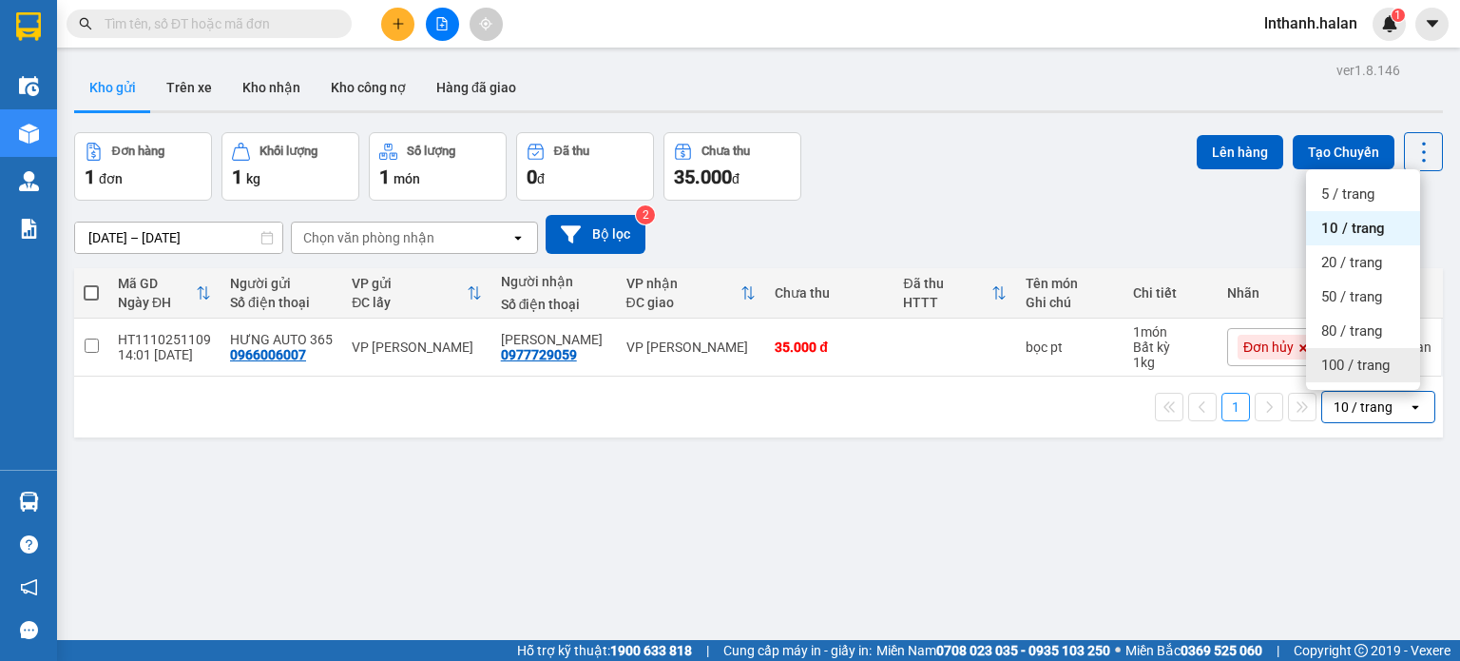
click at [1365, 355] on span "100 / trang" at bounding box center [1355, 364] width 68 height 19
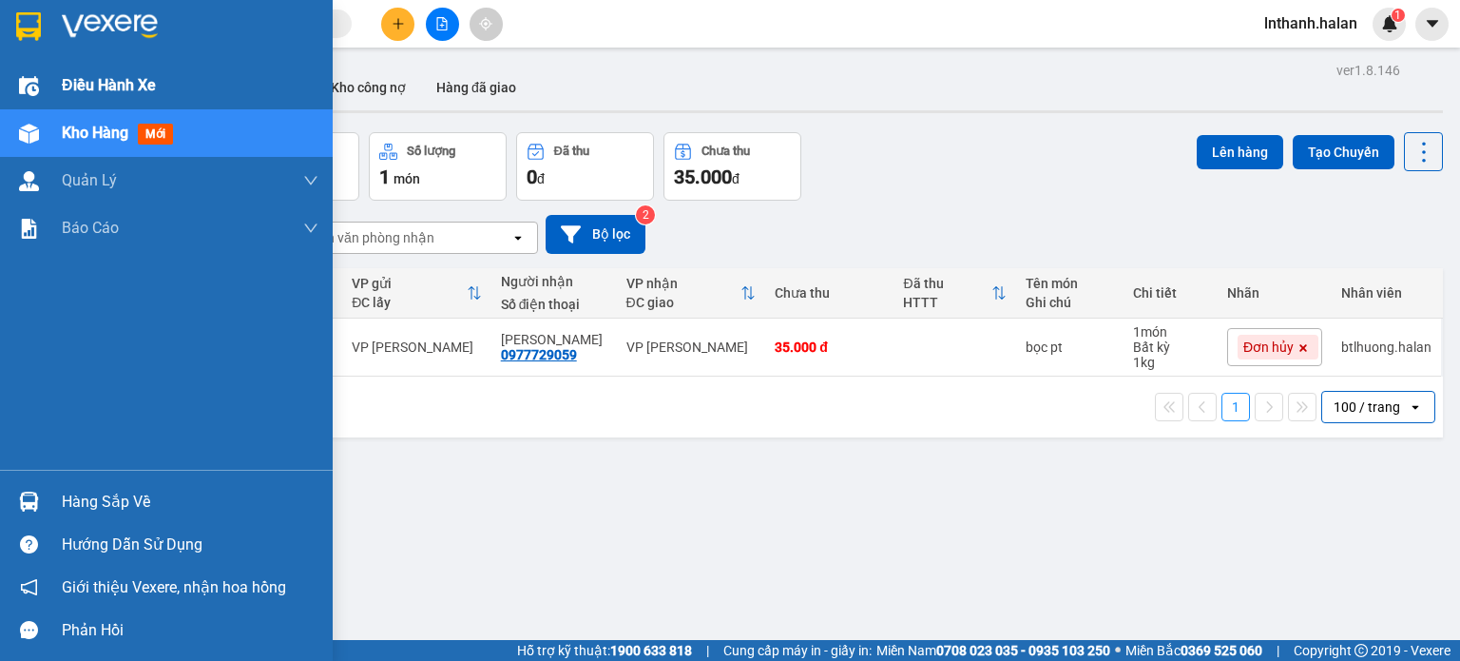
click at [70, 84] on span "Điều hành xe" at bounding box center [109, 85] width 94 height 24
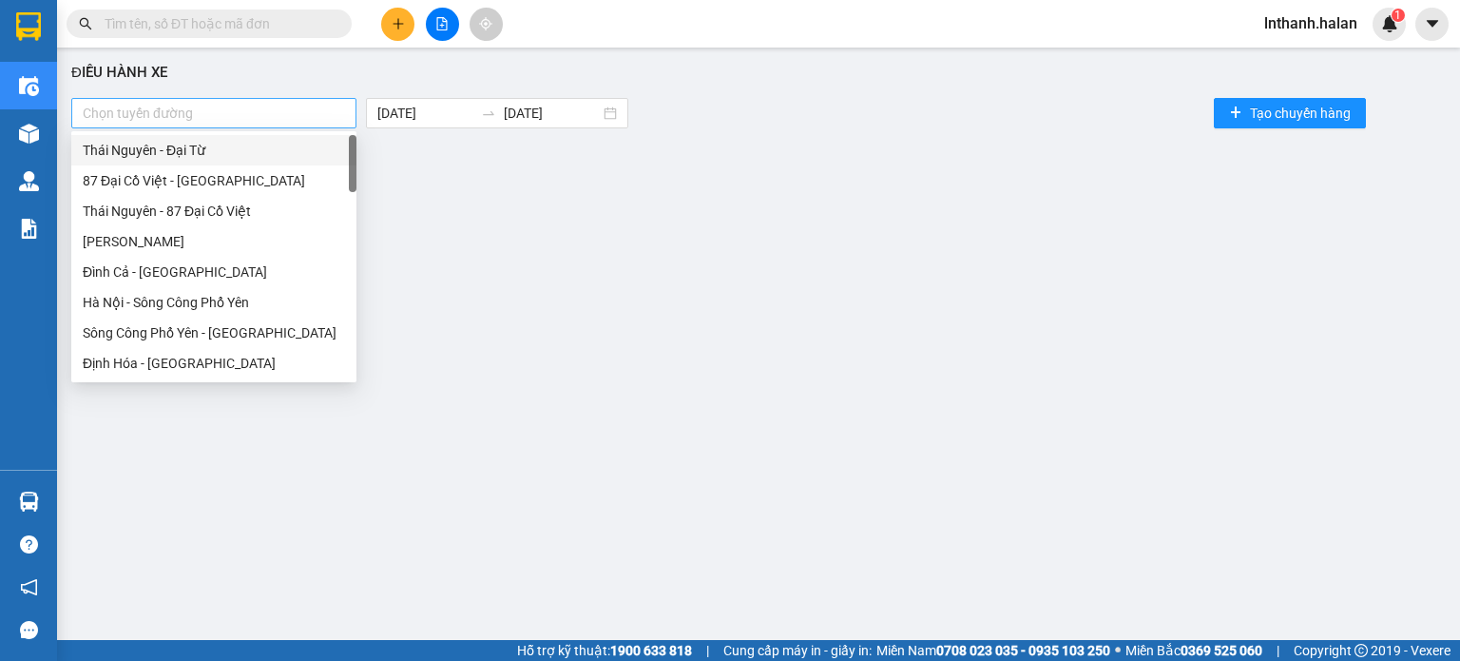
click at [319, 109] on div at bounding box center [214, 113] width 276 height 23
type input "tu"
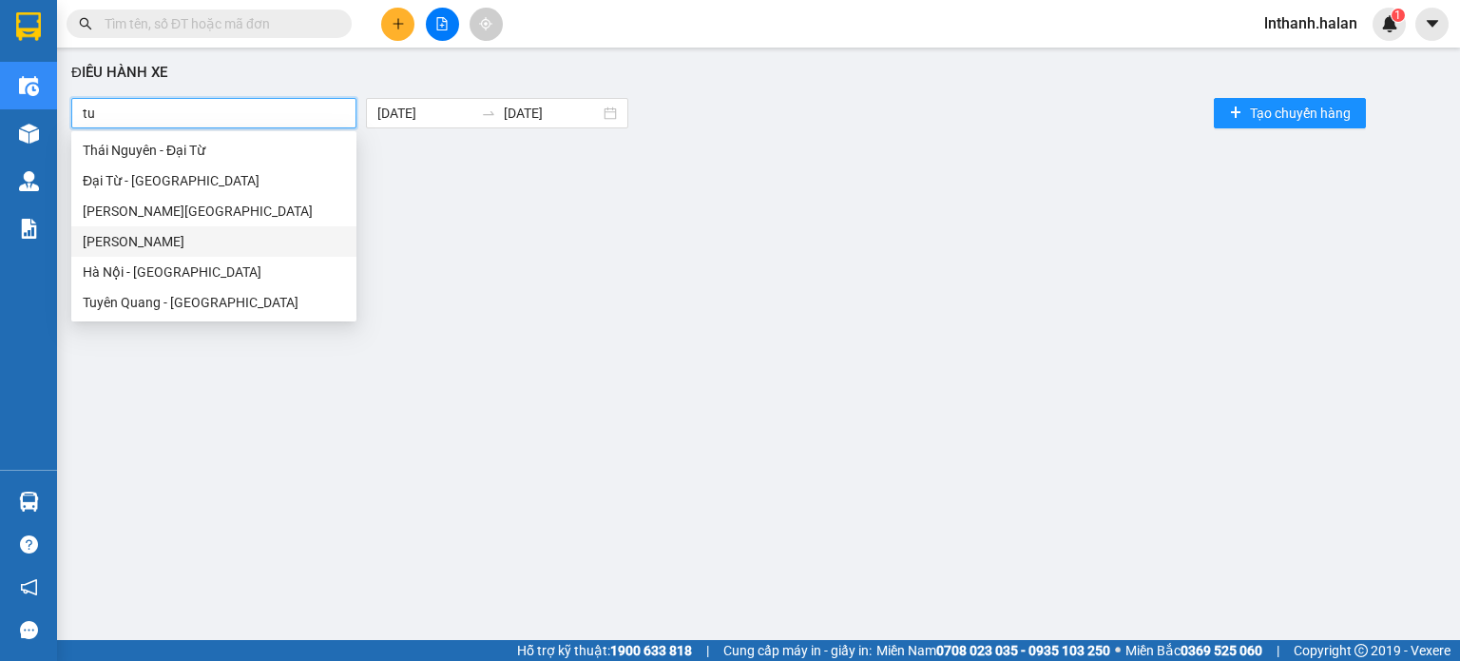
click at [221, 246] on div "[PERSON_NAME]" at bounding box center [214, 241] width 262 height 21
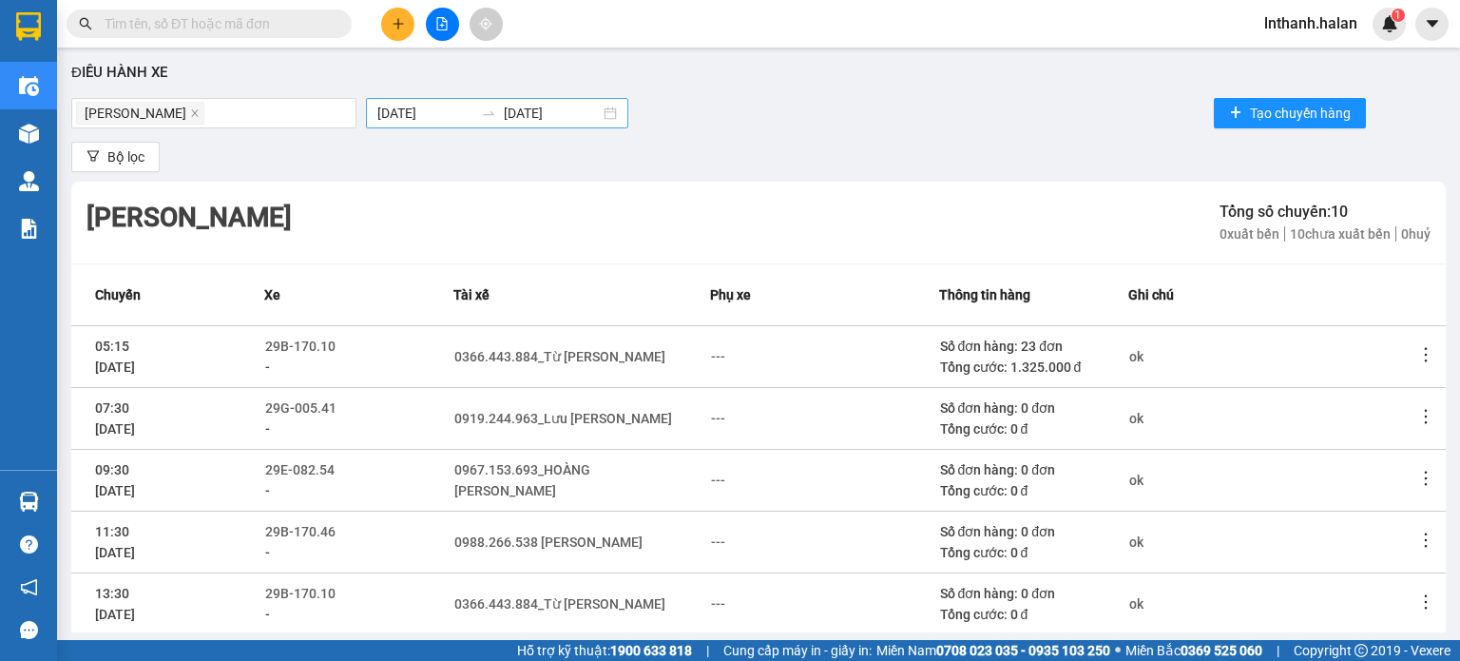
click at [406, 100] on div "[DATE] [DATE]" at bounding box center [497, 113] width 262 height 30
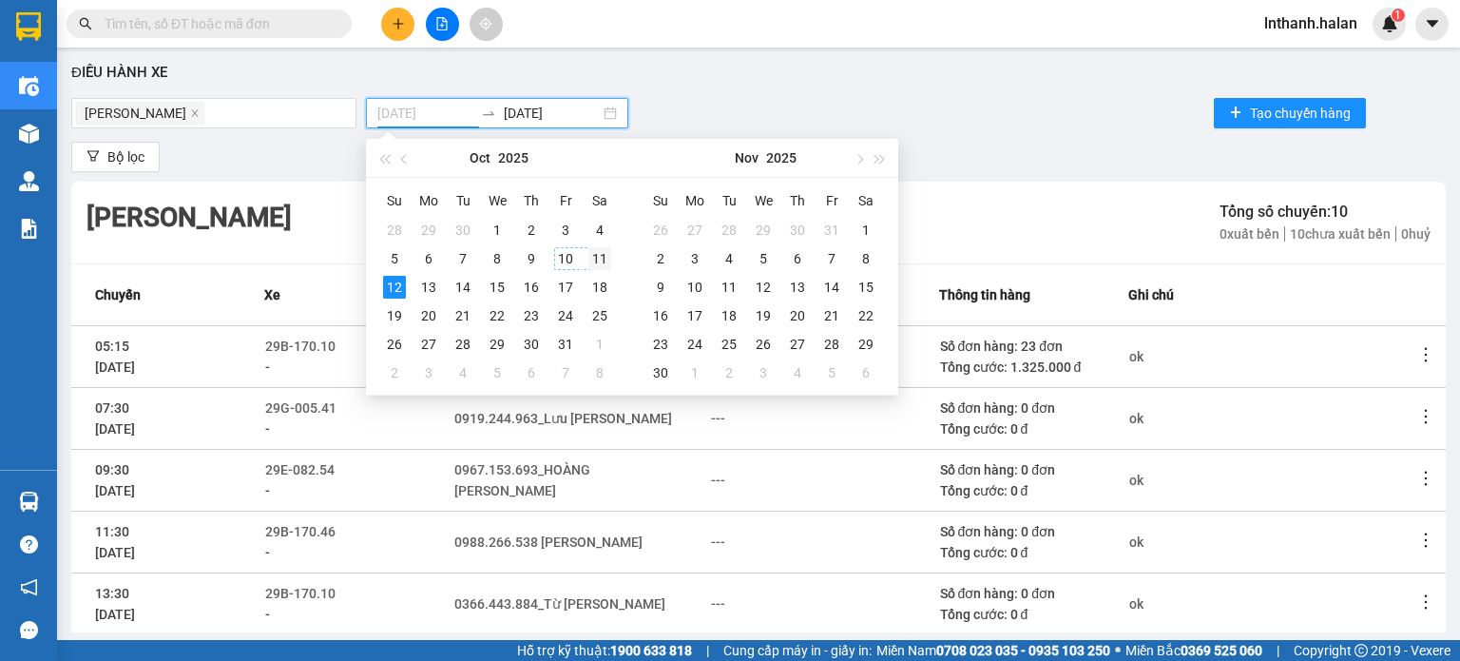
type input "[DATE]"
click at [601, 257] on div "11" at bounding box center [599, 258] width 23 height 23
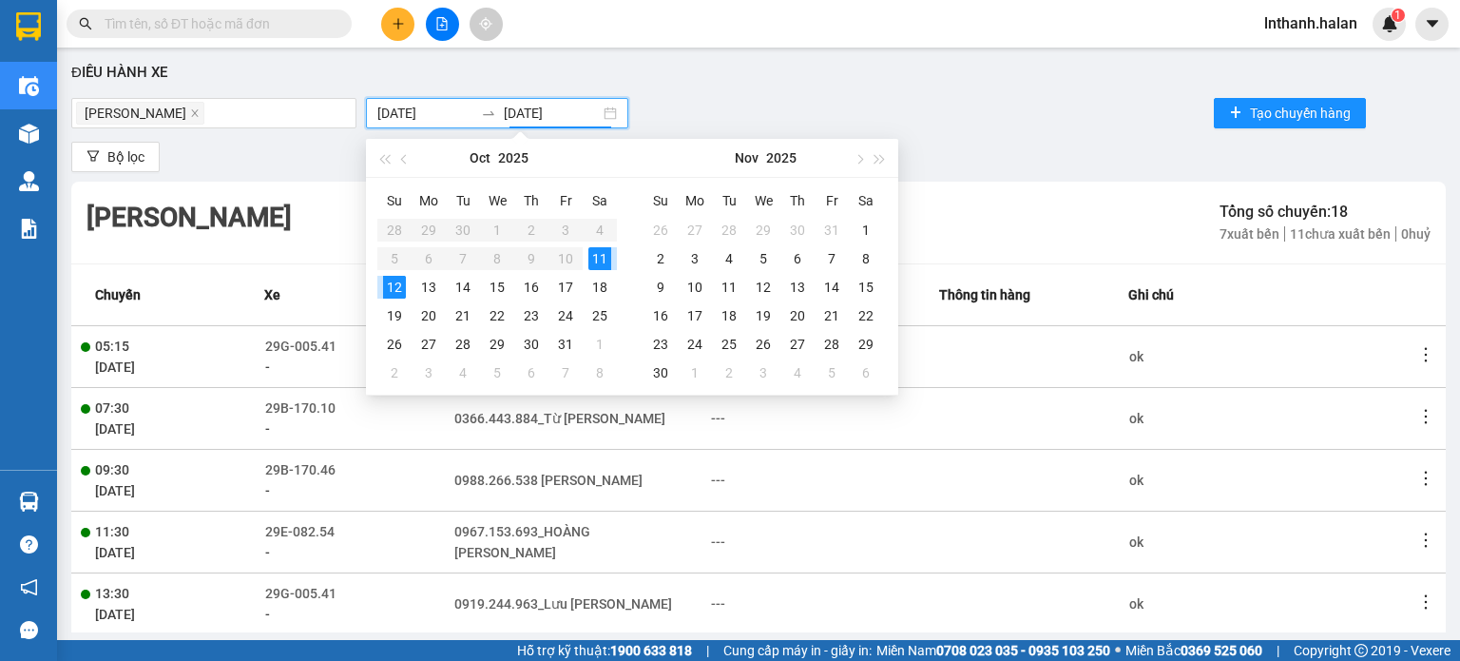
click at [601, 257] on div "11" at bounding box center [599, 258] width 23 height 23
type input "[DATE]"
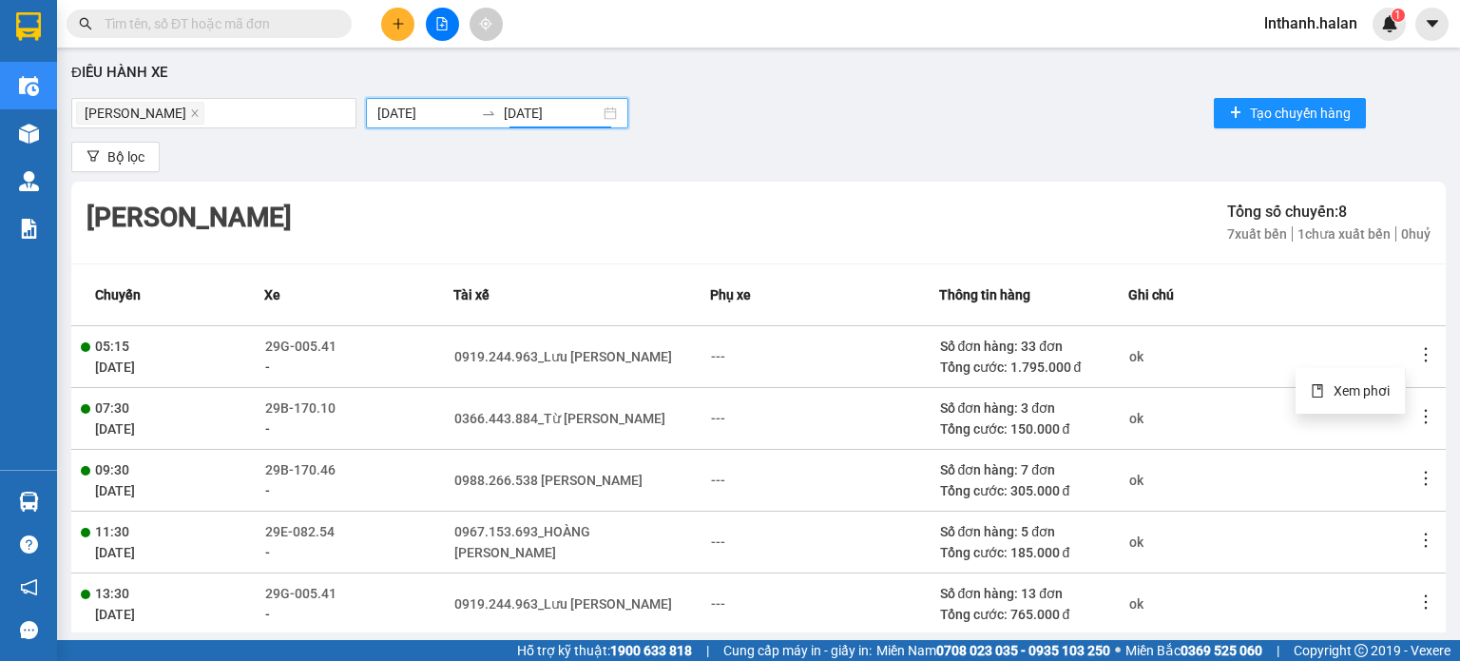
click at [1416, 351] on icon "more" at bounding box center [1425, 354] width 19 height 19
click at [1367, 388] on td "ok" at bounding box center [1271, 418] width 286 height 62
click at [1371, 385] on span "Xem phơi" at bounding box center [1362, 390] width 56 height 15
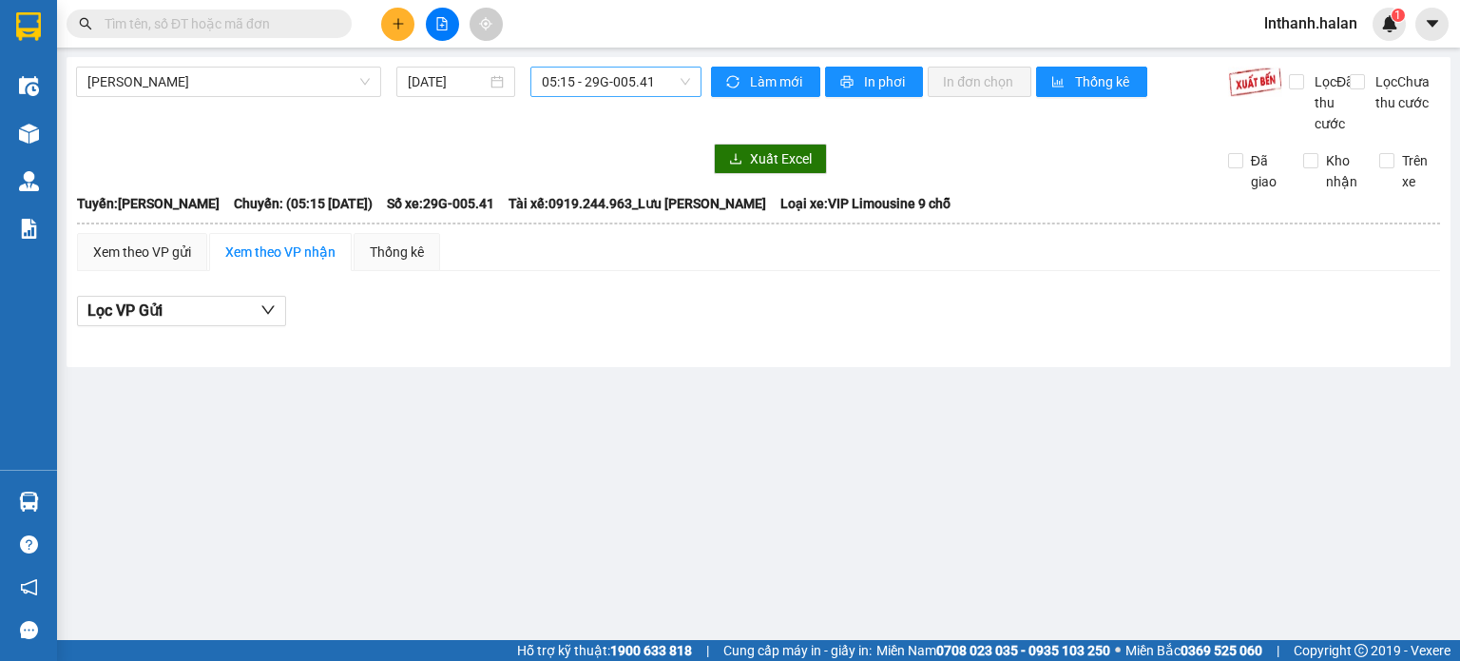
click at [643, 80] on span "05:15 - 29G-005.41" at bounding box center [616, 81] width 149 height 29
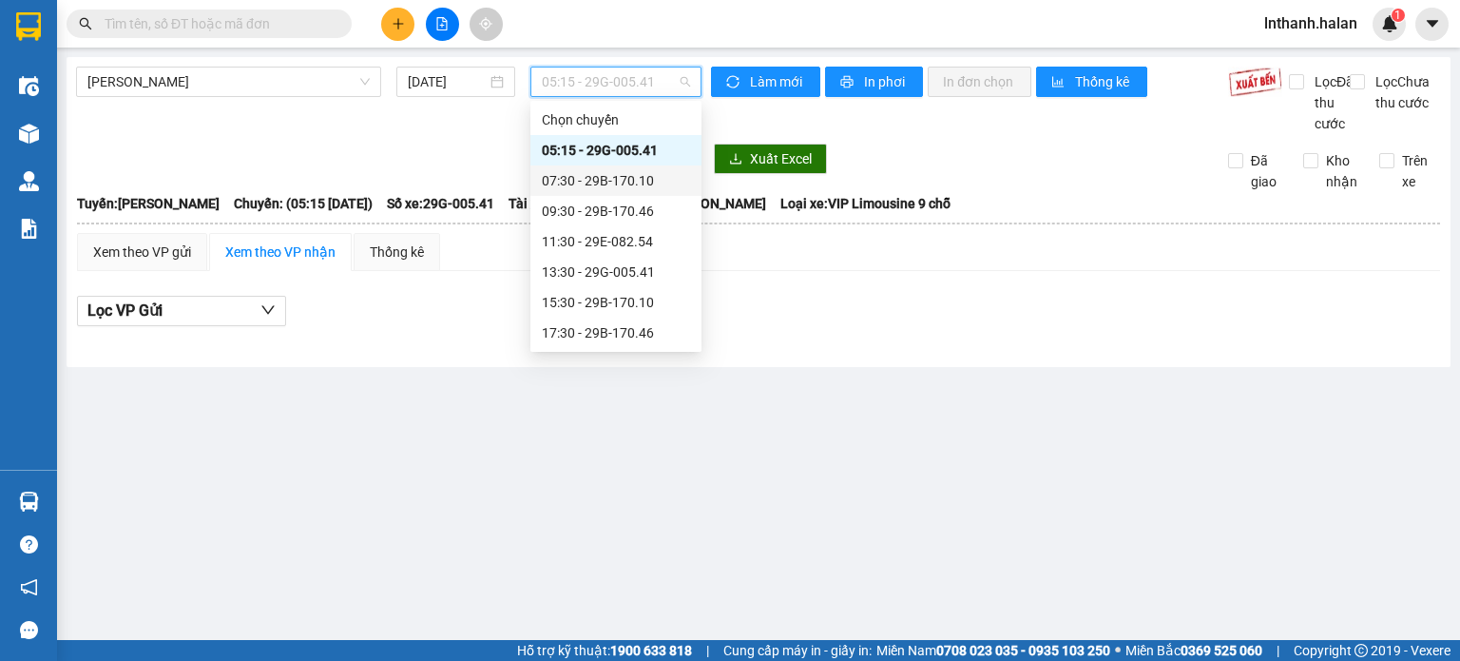
click at [636, 178] on div "07:30 - 29B-170.10" at bounding box center [616, 180] width 148 height 21
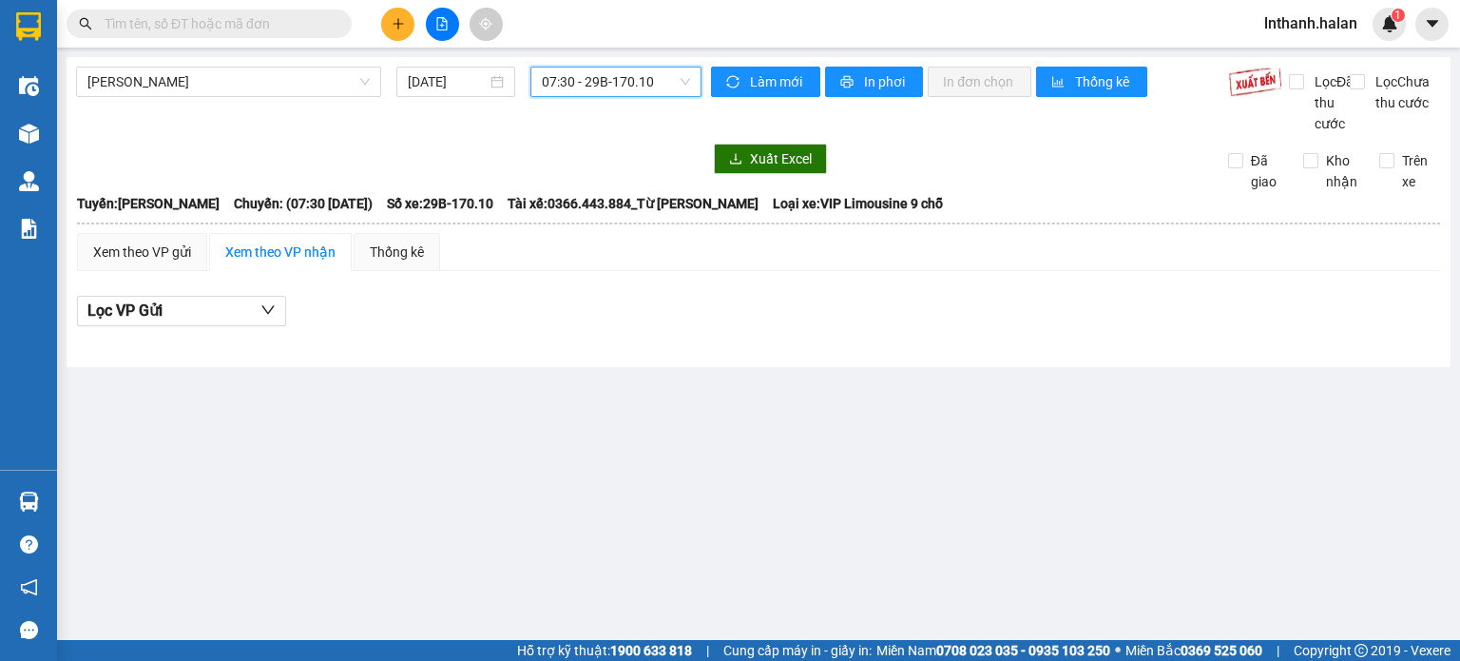
click at [640, 86] on span "07:30 - 29B-170.10" at bounding box center [616, 81] width 149 height 29
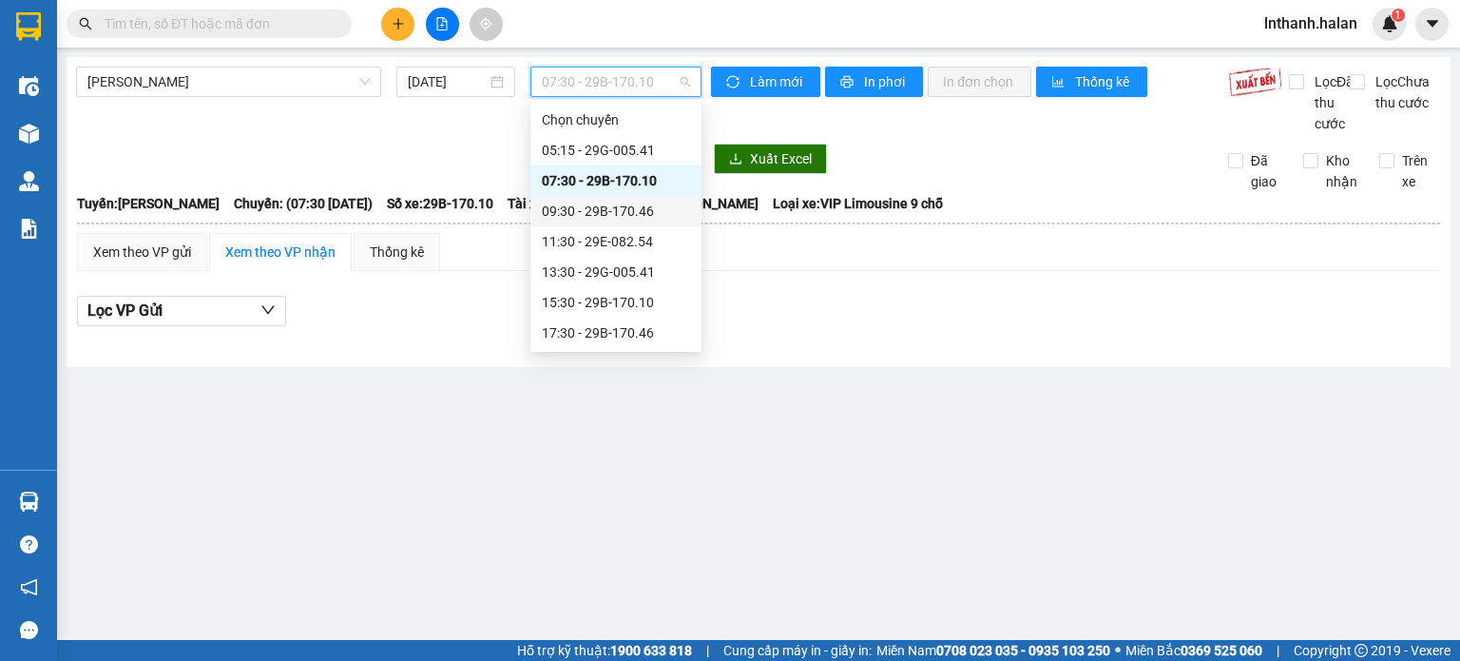
click at [631, 217] on div "09:30 - 29B-170.46" at bounding box center [616, 211] width 148 height 21
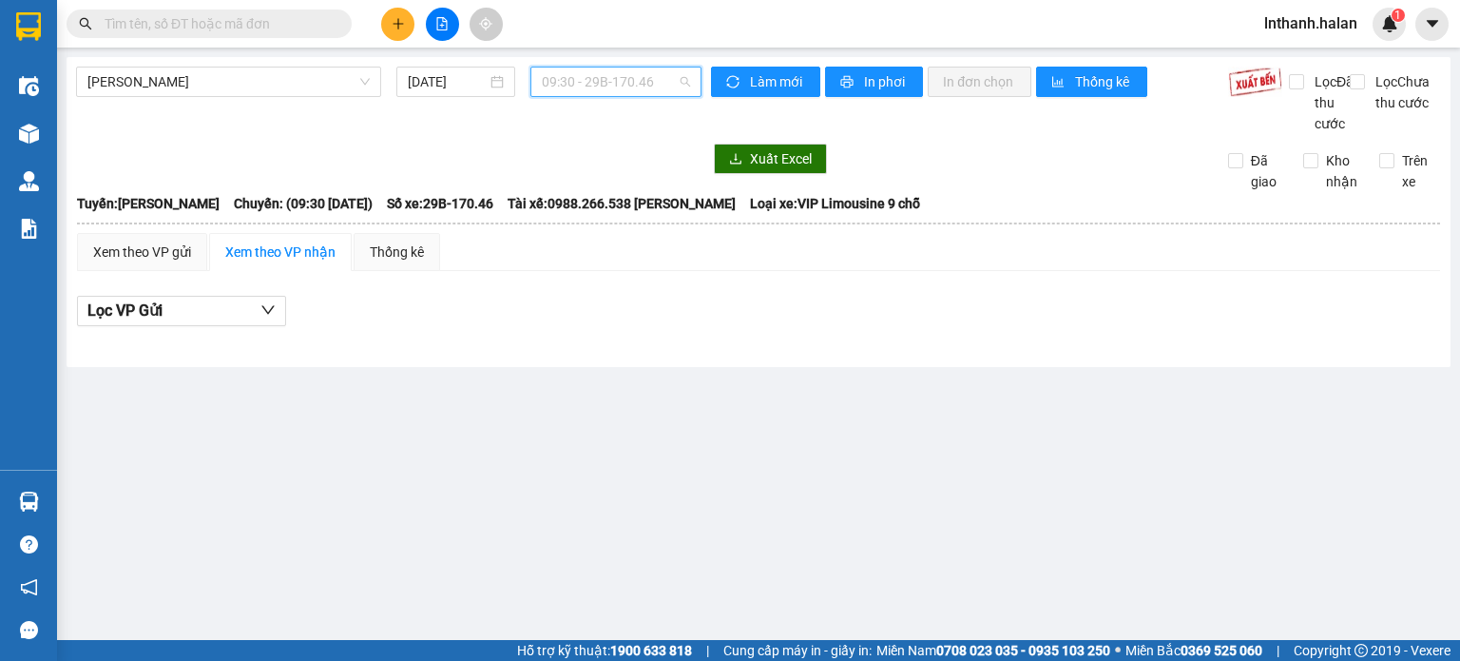
click at [637, 85] on span "09:30 - 29B-170.46" at bounding box center [616, 81] width 149 height 29
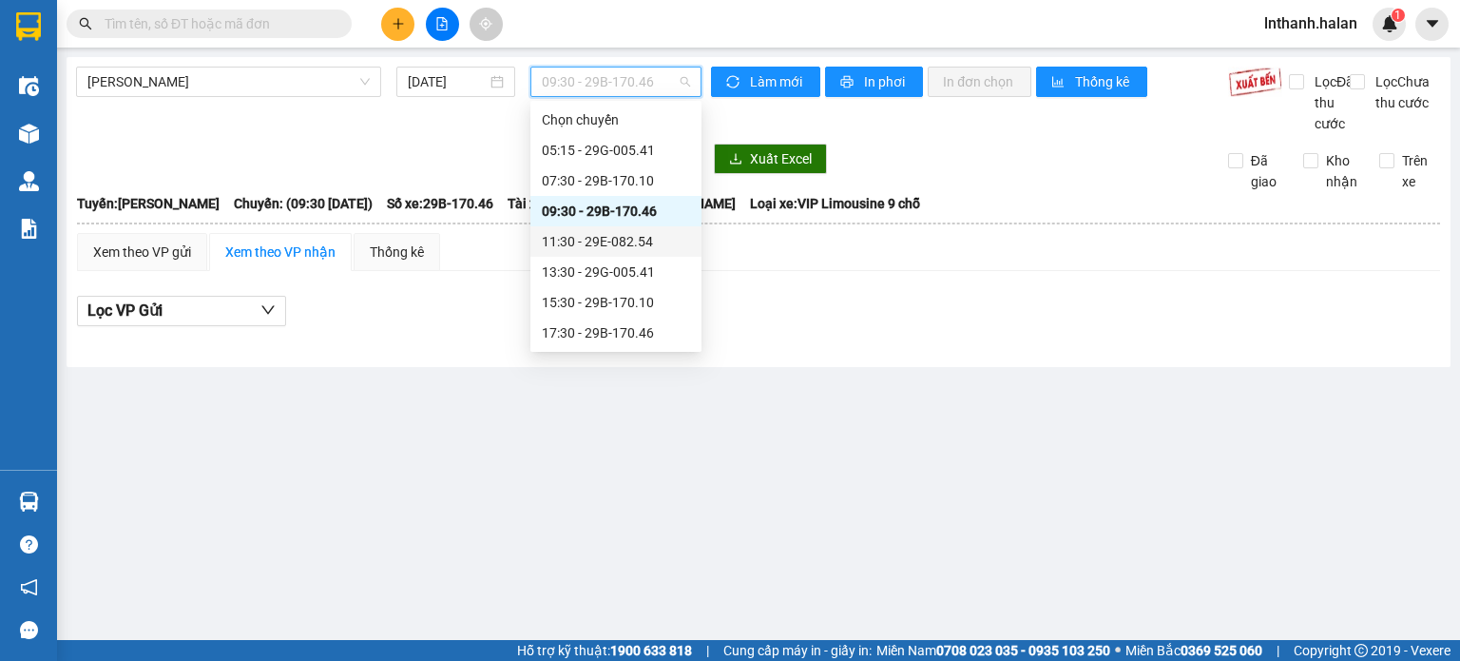
click at [627, 232] on div "11:30 - 29E-082.54" at bounding box center [616, 241] width 148 height 21
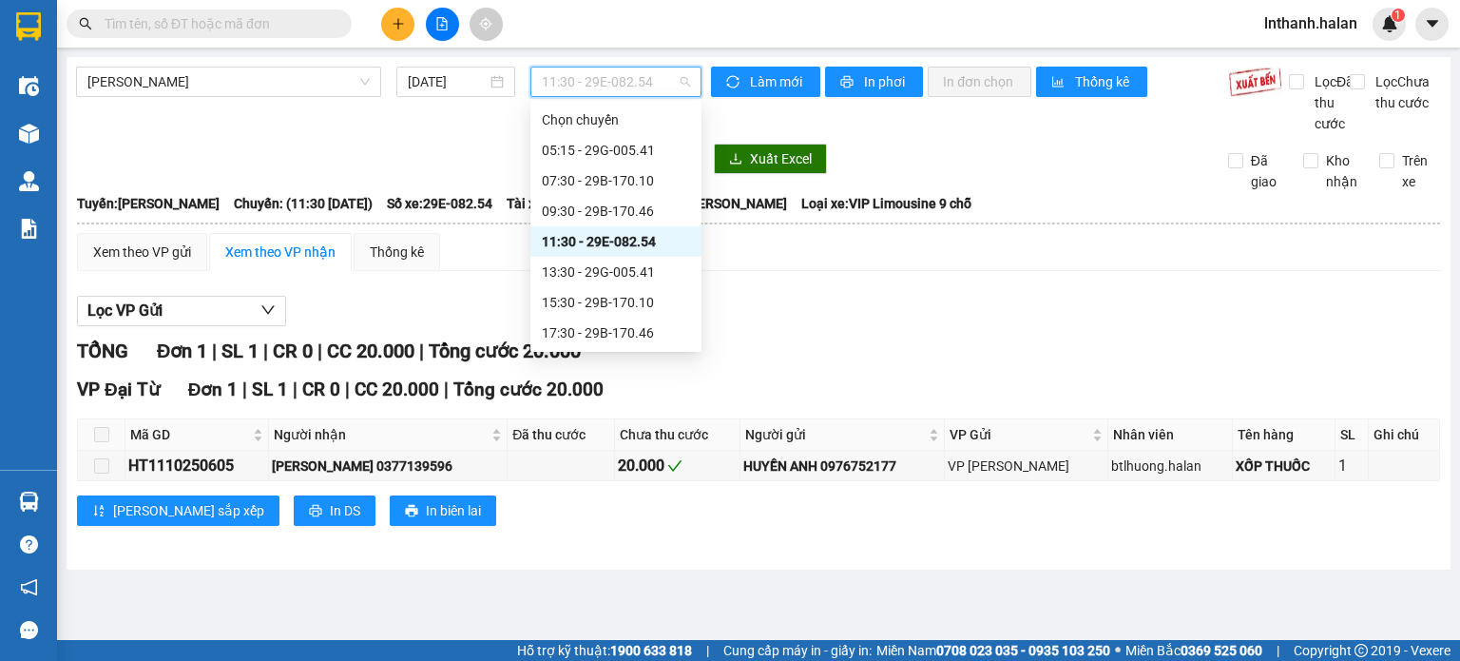
click at [637, 83] on span "11:30 - 29E-082.54" at bounding box center [616, 81] width 149 height 29
click at [624, 265] on div "13:30 - 29G-005.41" at bounding box center [616, 271] width 148 height 21
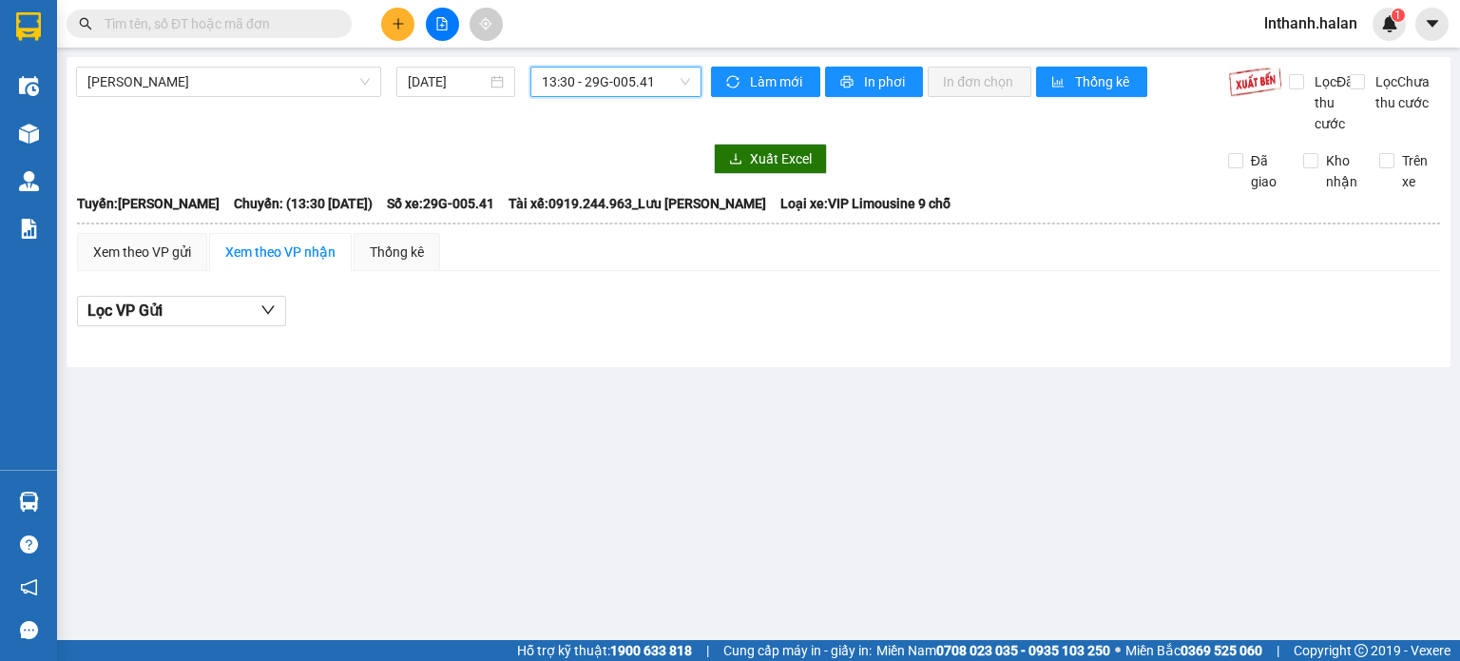
click at [621, 83] on span "13:30 - 29G-005.41" at bounding box center [616, 81] width 149 height 29
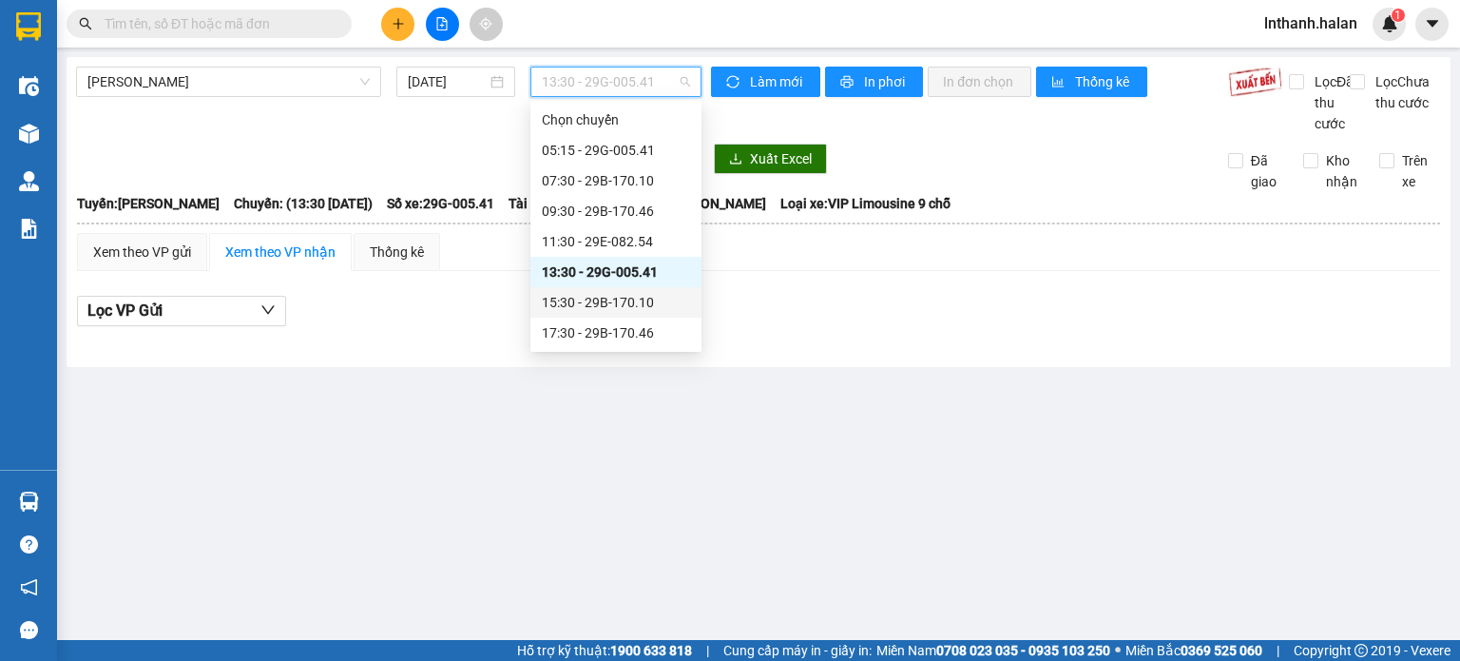
click at [627, 301] on div "15:30 - 29B-170.10" at bounding box center [616, 302] width 148 height 21
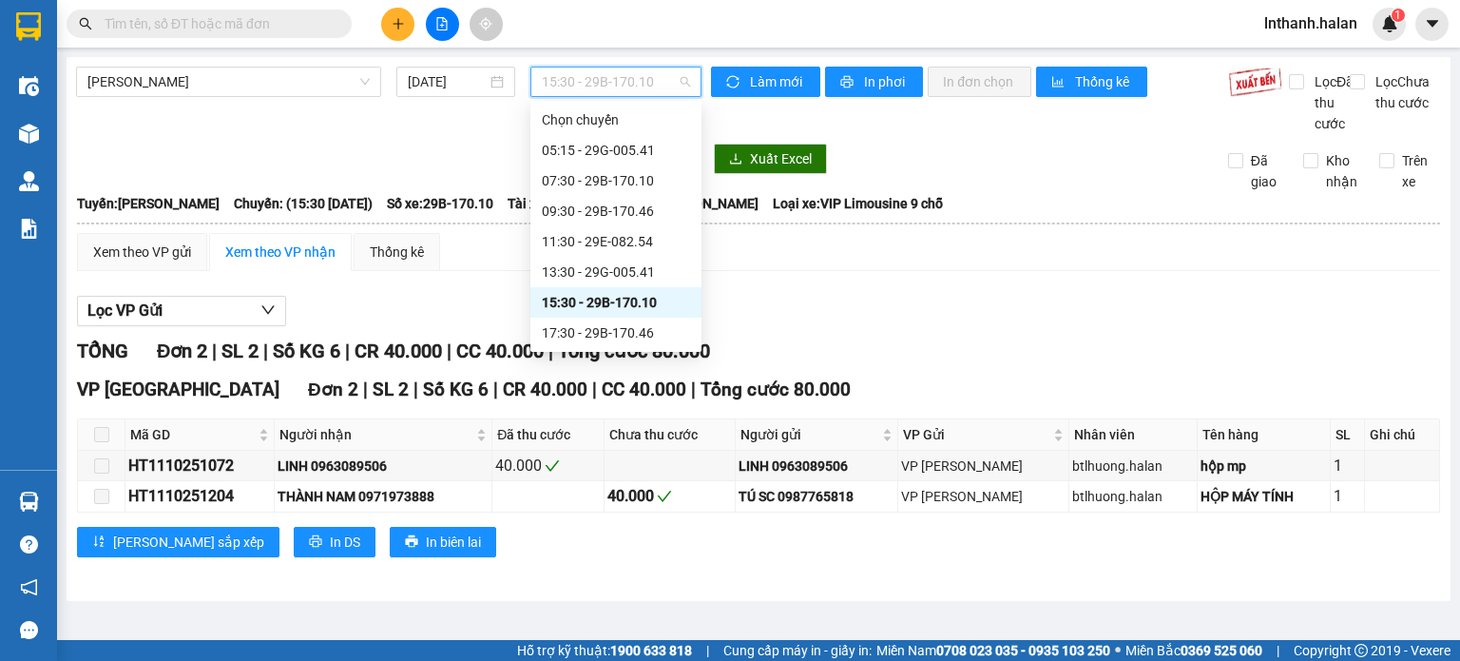
click at [627, 89] on span "15:30 - 29B-170.10" at bounding box center [616, 81] width 149 height 29
click at [624, 325] on div "17:30 - 29B-170.46" at bounding box center [616, 332] width 148 height 21
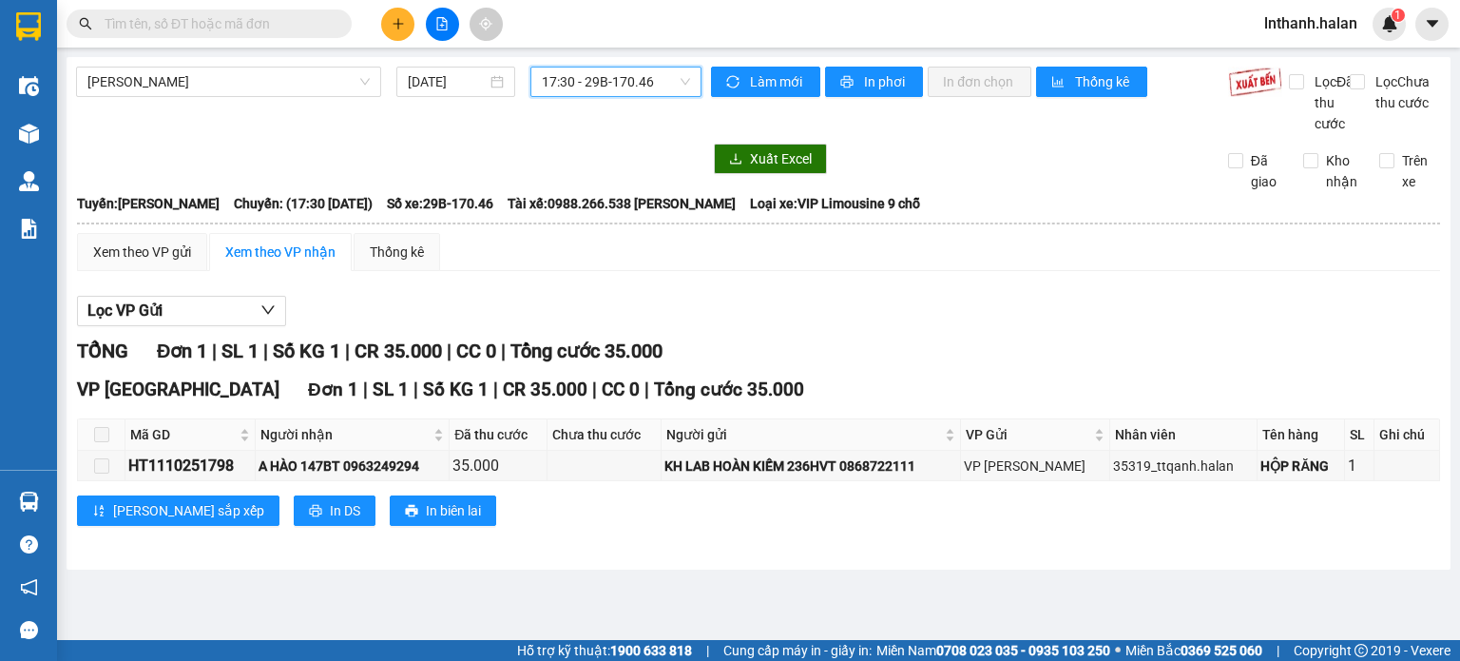
click at [631, 83] on span "17:30 - 29B-170.46" at bounding box center [616, 81] width 149 height 29
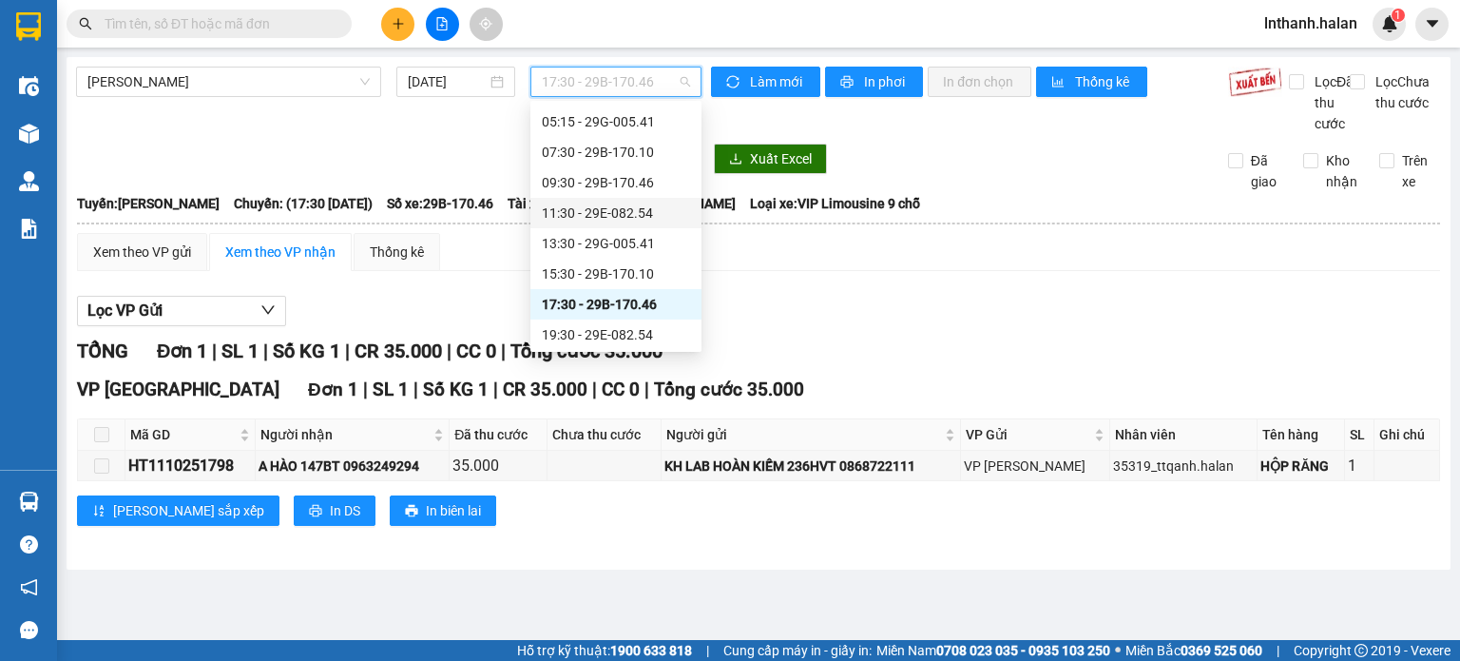
scroll to position [30, 0]
click at [610, 340] on div "19:30 - 29E-082.54" at bounding box center [616, 332] width 148 height 21
